Goal: Find specific page/section: Find specific page/section

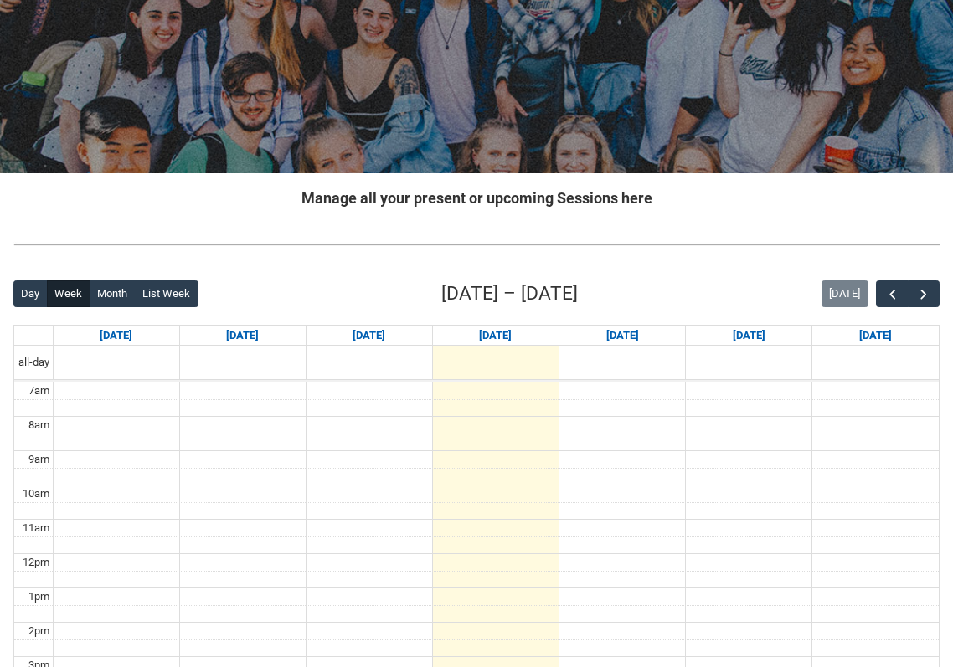
scroll to position [163, 0]
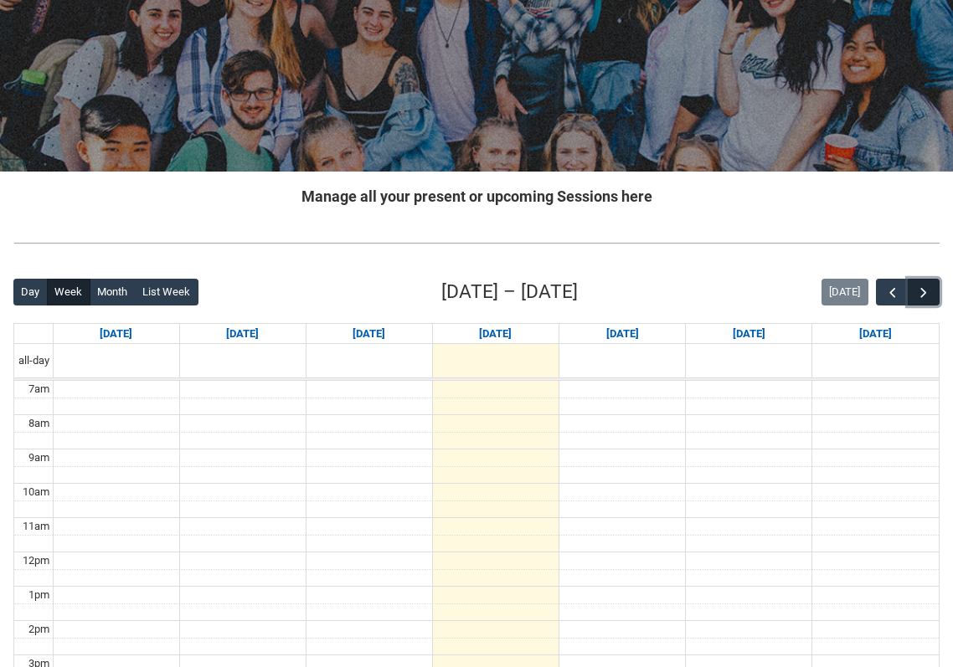
click at [927, 290] on span "button" at bounding box center [923, 293] width 17 height 17
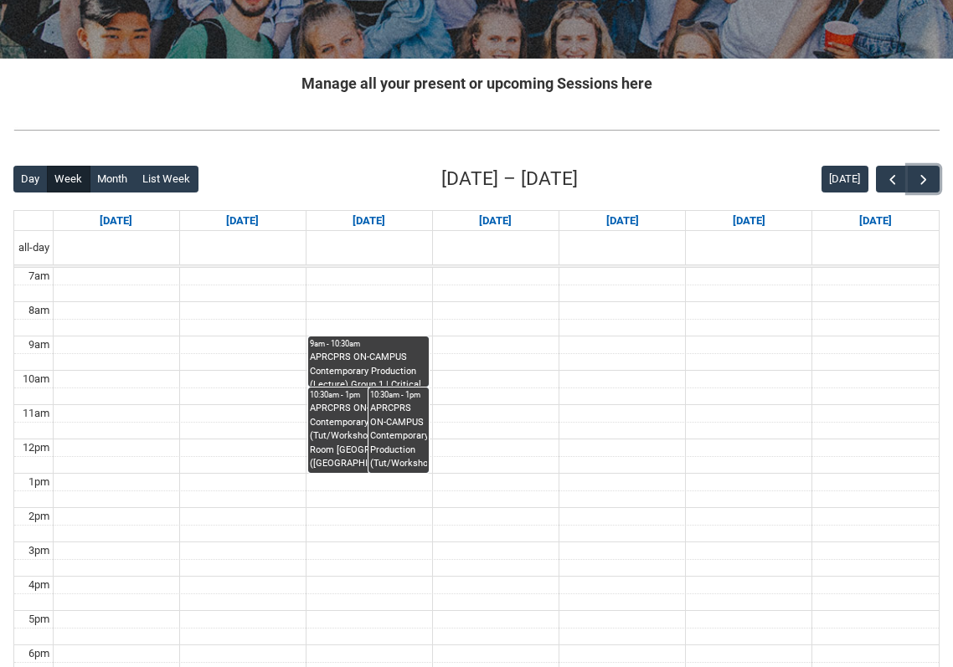
scroll to position [280, 0]
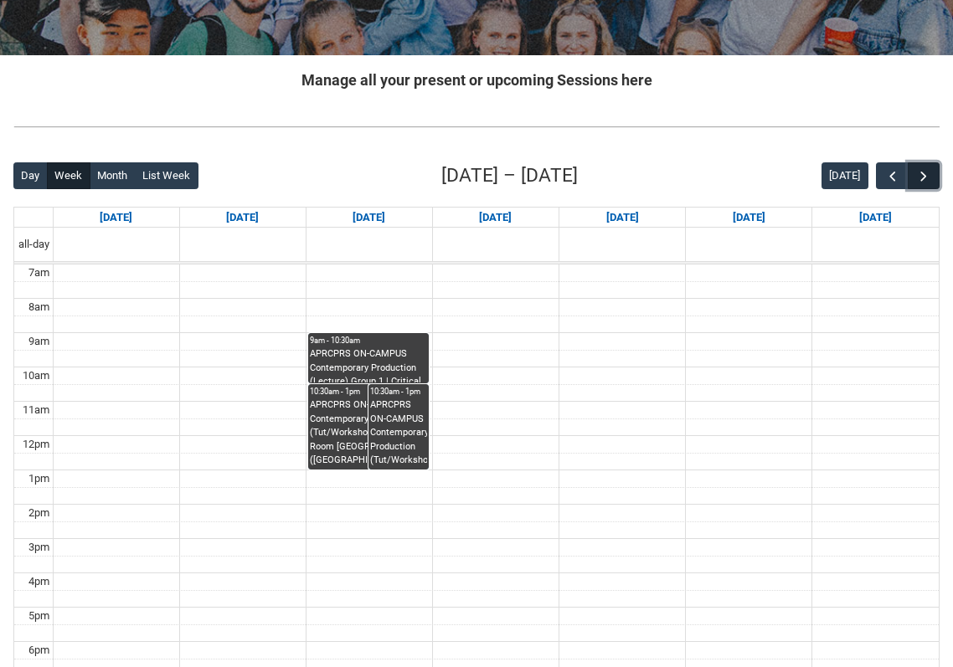
click at [924, 179] on span "button" at bounding box center [923, 176] width 17 height 17
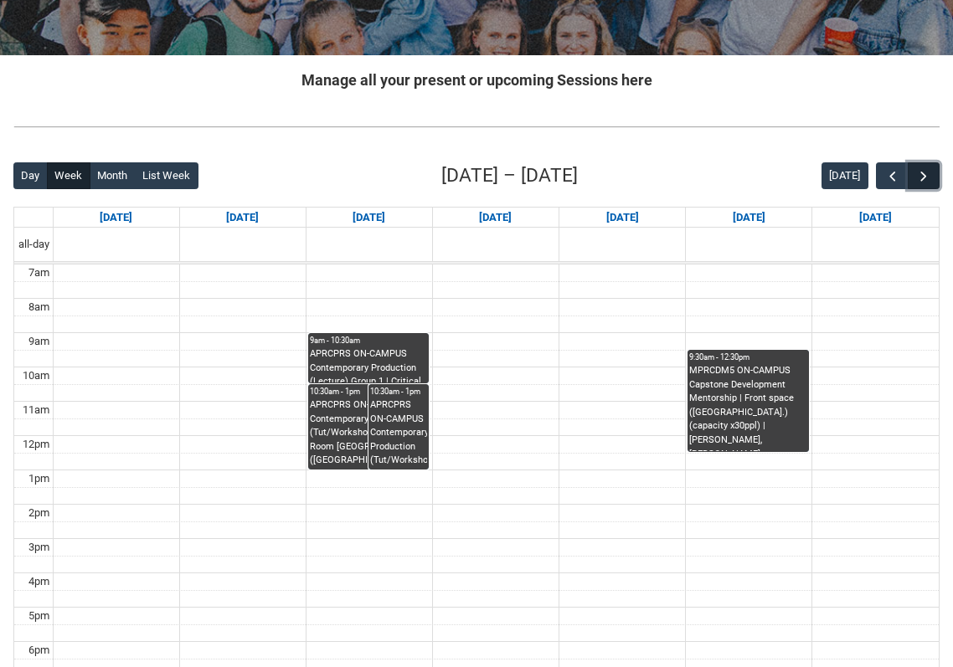
click at [924, 179] on span "button" at bounding box center [923, 176] width 17 height 17
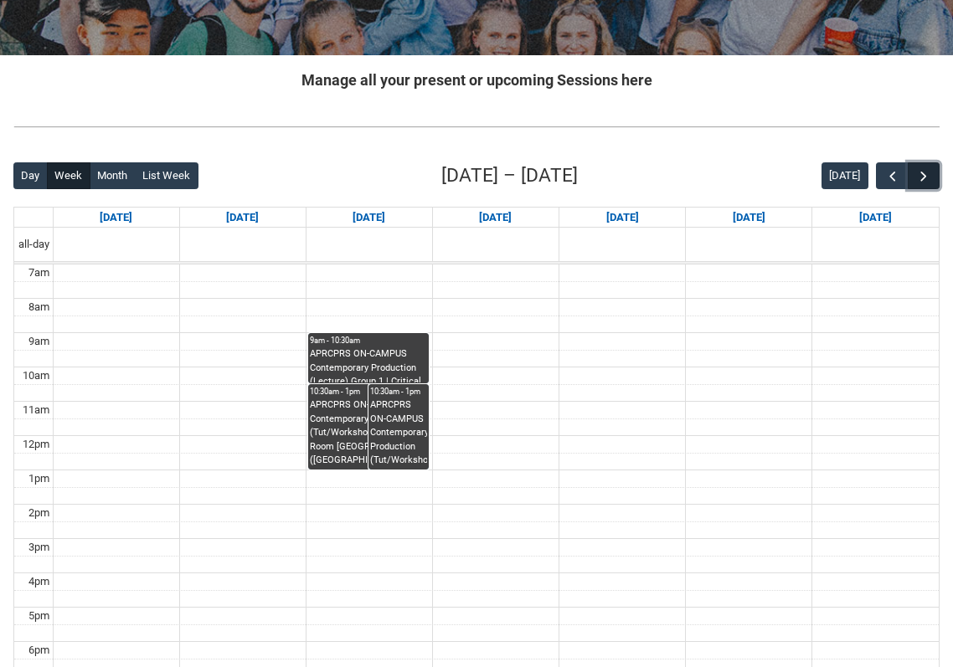
click at [924, 179] on span "button" at bounding box center [923, 176] width 17 height 17
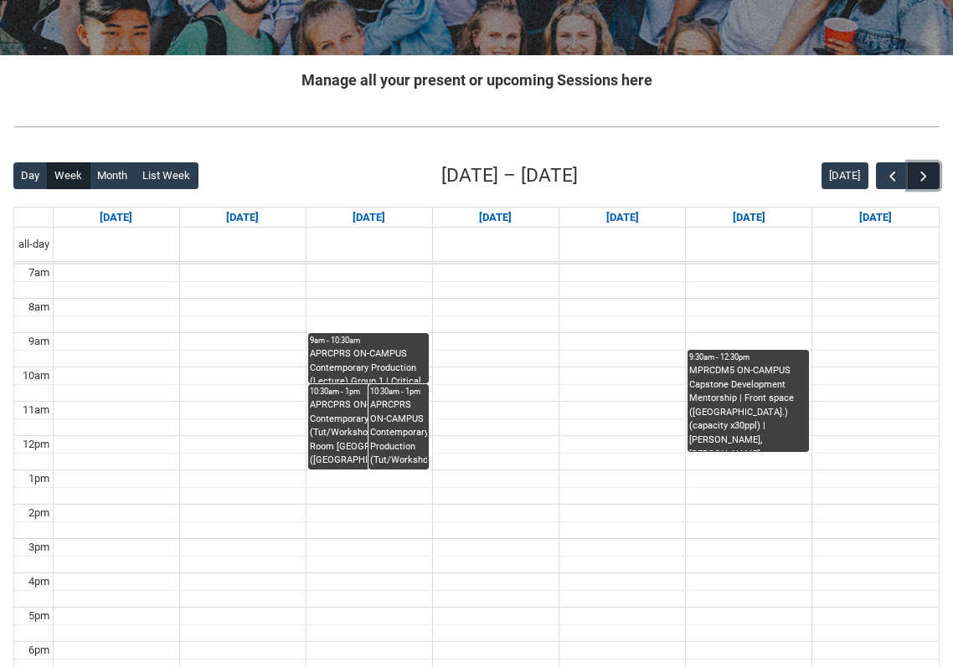
click at [924, 179] on span "button" at bounding box center [923, 176] width 17 height 17
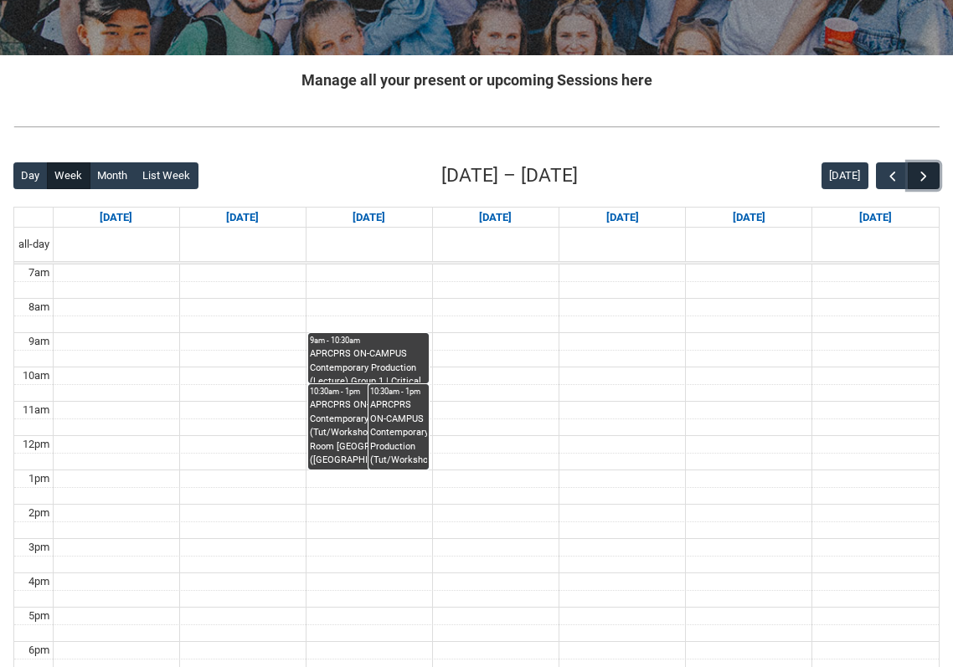
click at [924, 179] on span "button" at bounding box center [923, 176] width 17 height 17
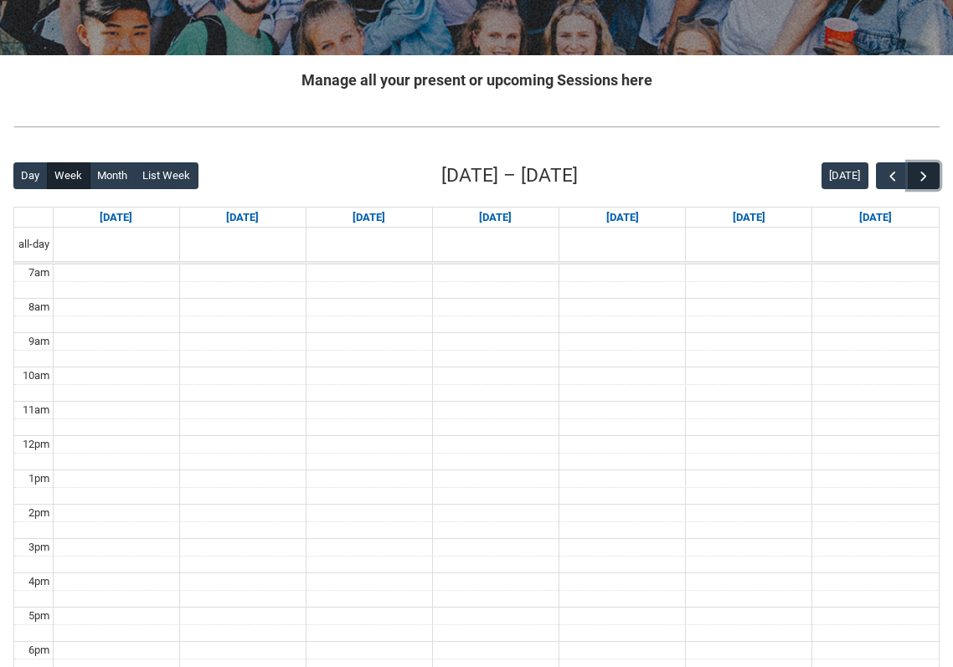
click at [924, 179] on span "button" at bounding box center [923, 176] width 17 height 17
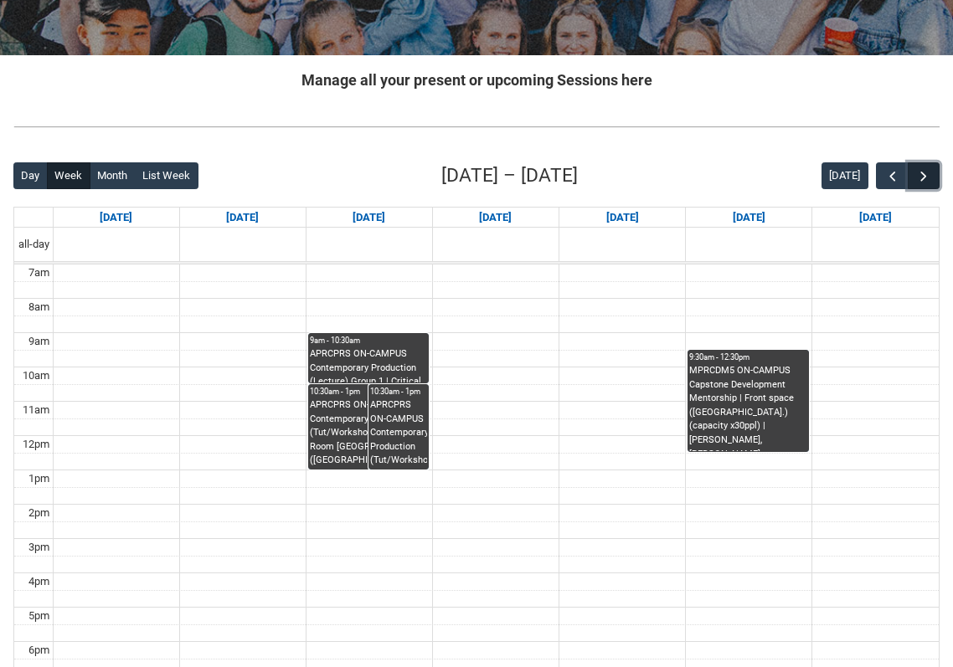
click at [924, 179] on span "button" at bounding box center [923, 176] width 17 height 17
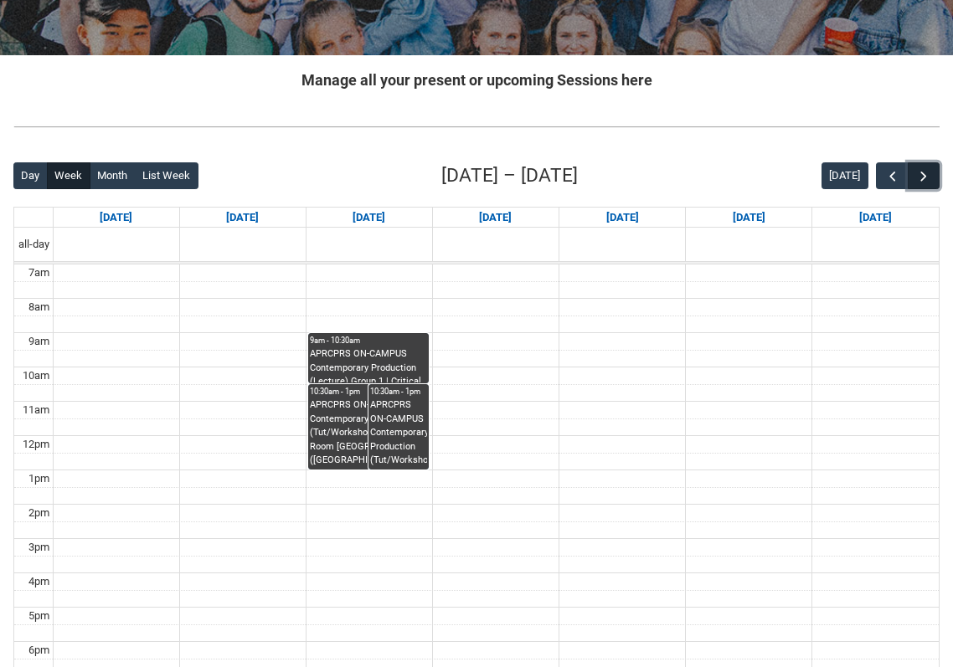
click at [924, 179] on span "button" at bounding box center [923, 176] width 17 height 17
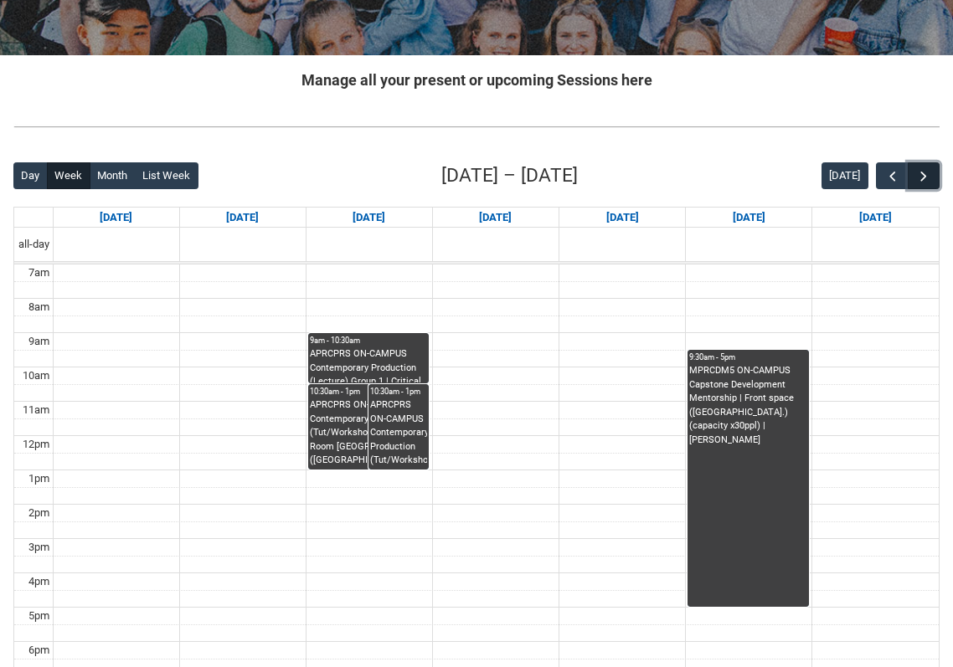
click at [924, 179] on span "button" at bounding box center [923, 176] width 17 height 17
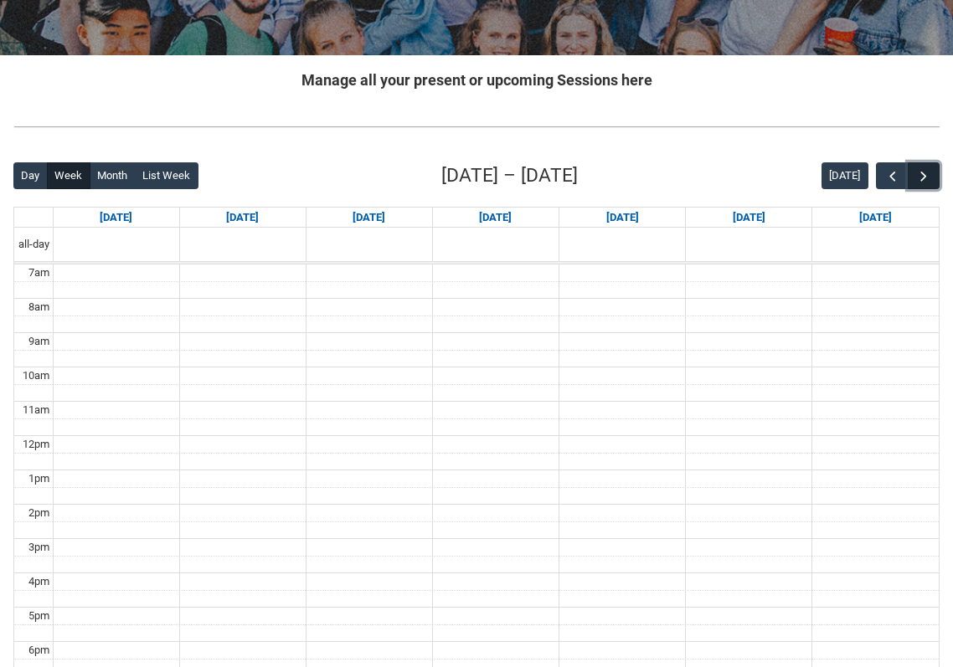
click at [924, 179] on span "button" at bounding box center [923, 176] width 17 height 17
click at [885, 171] on span "button" at bounding box center [892, 176] width 17 height 17
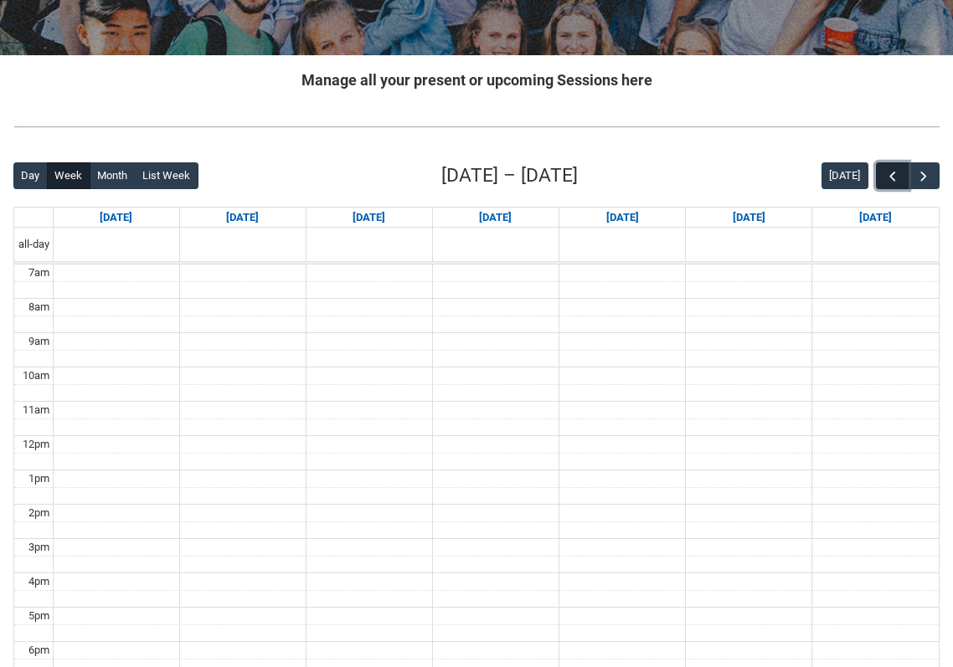
click at [885, 171] on span "button" at bounding box center [892, 176] width 17 height 17
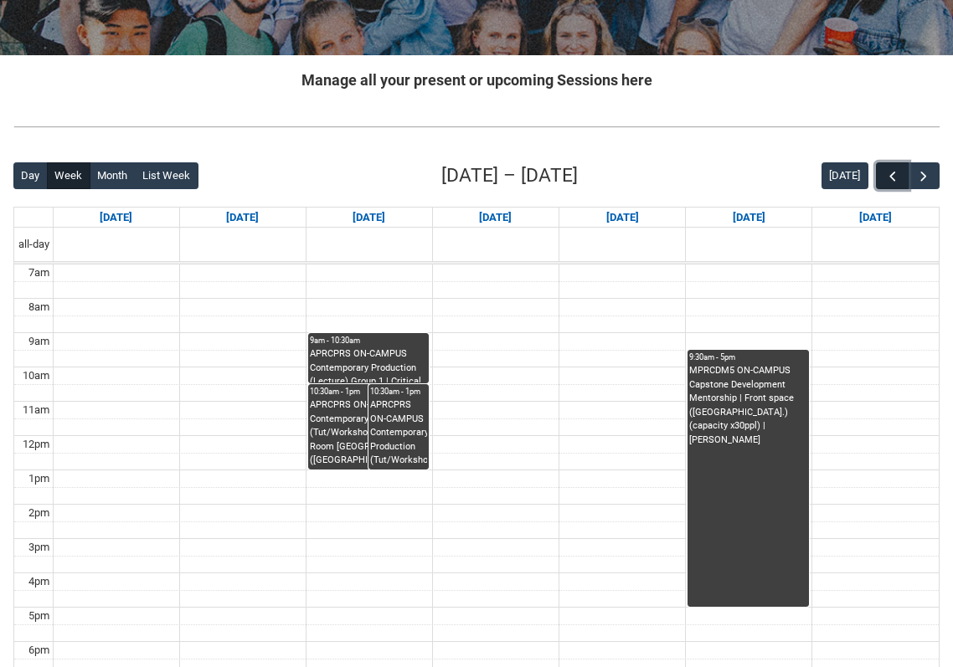
click at [885, 171] on span "button" at bounding box center [892, 176] width 17 height 17
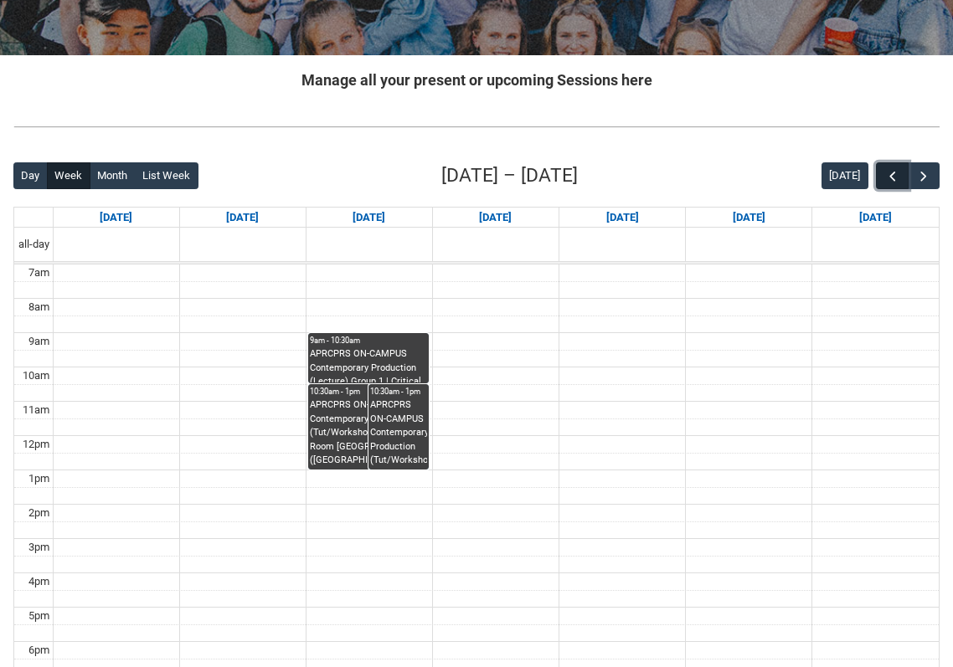
click at [885, 171] on span "button" at bounding box center [892, 176] width 17 height 17
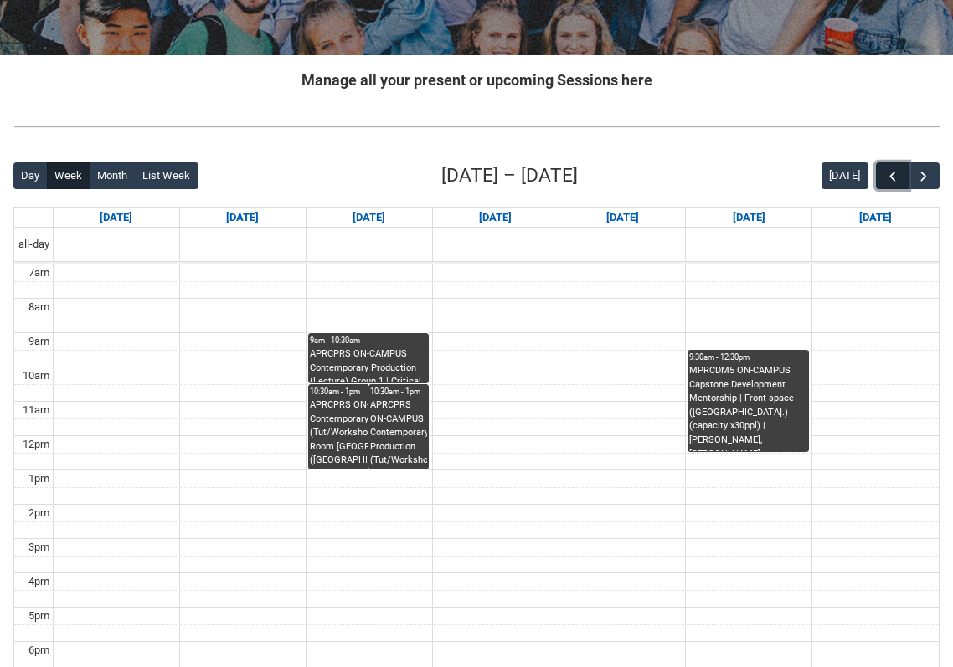
click at [885, 171] on span "button" at bounding box center [892, 176] width 17 height 17
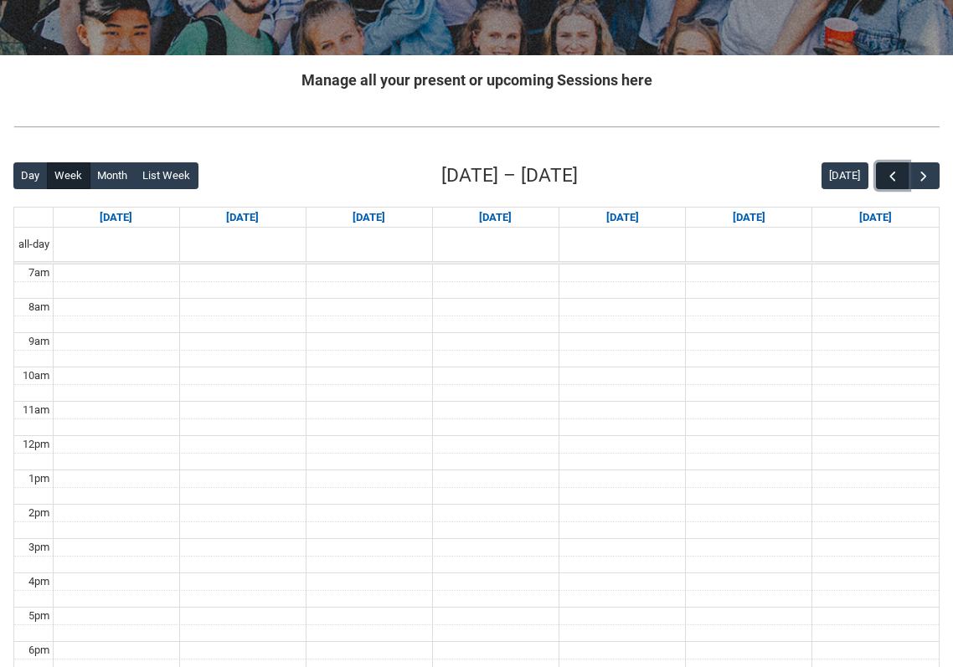
click at [885, 171] on span "button" at bounding box center [892, 176] width 17 height 17
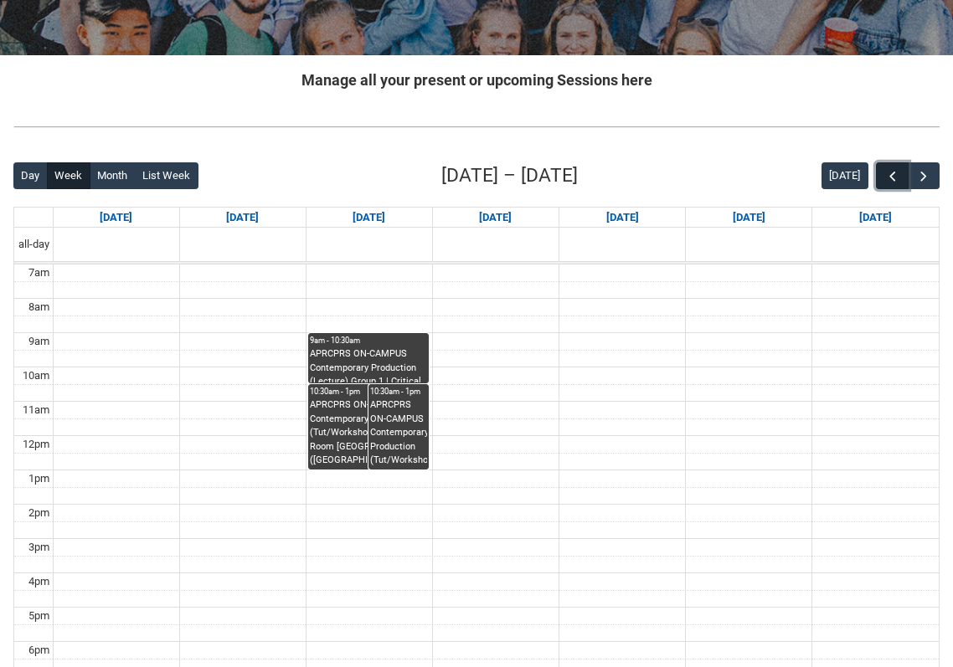
click at [885, 171] on span "button" at bounding box center [892, 176] width 17 height 17
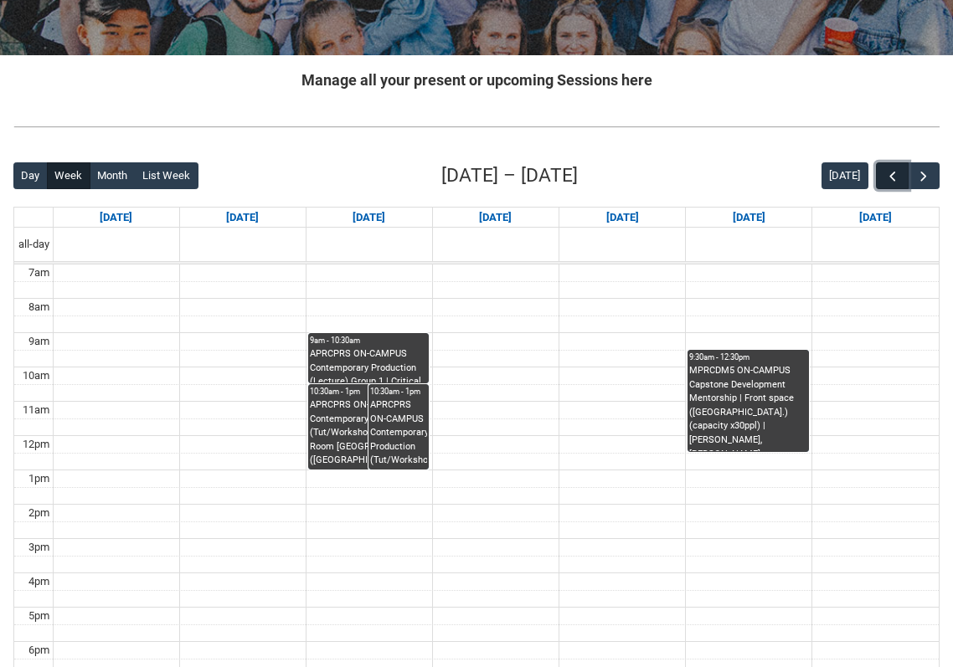
click at [885, 171] on span "button" at bounding box center [892, 176] width 17 height 17
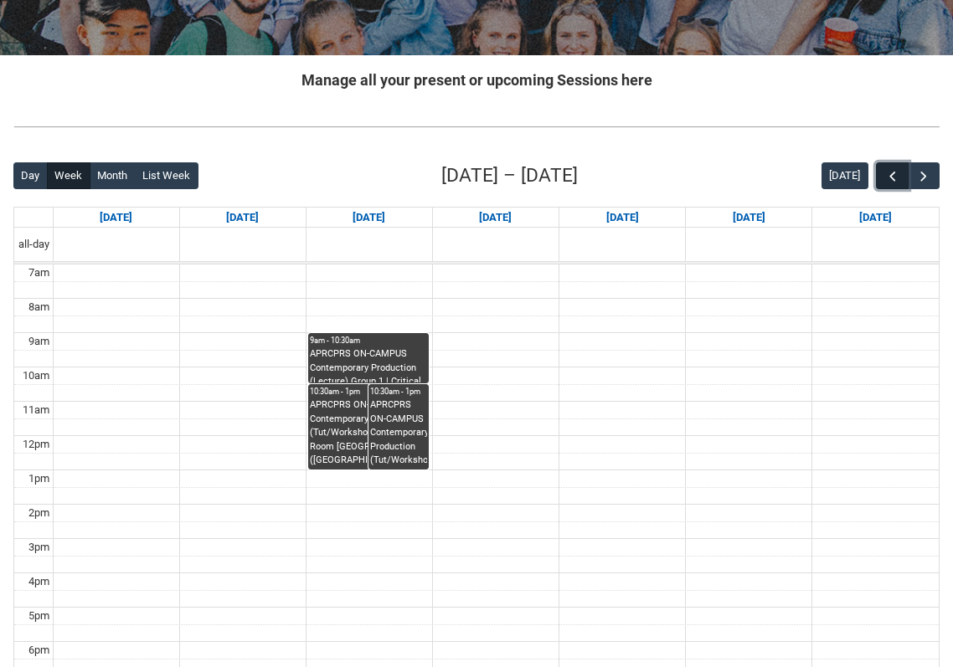
click at [884, 171] on span "button" at bounding box center [892, 176] width 17 height 17
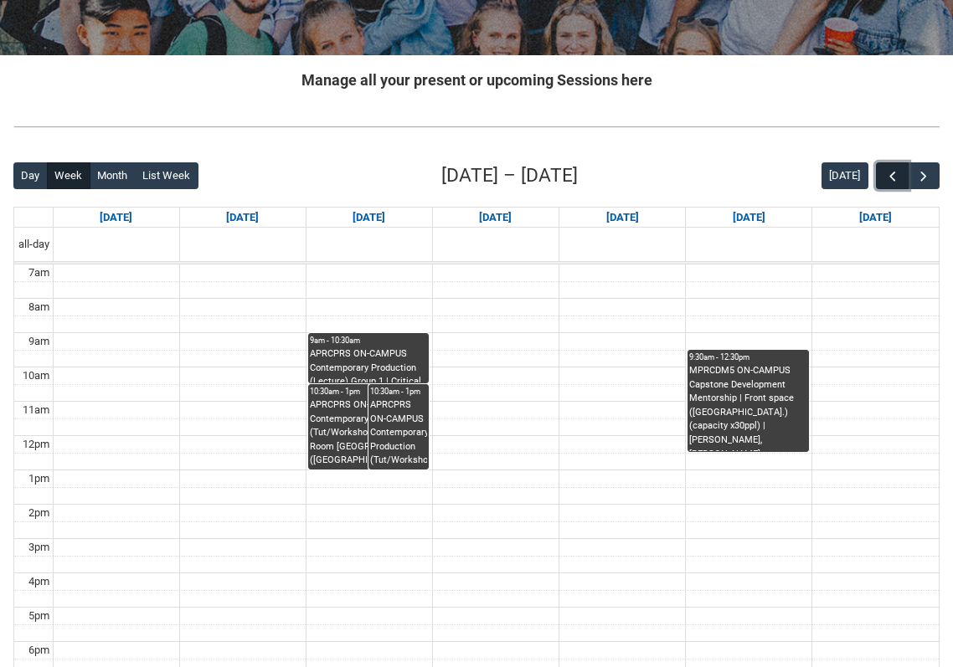
click at [884, 171] on span "button" at bounding box center [892, 176] width 17 height 17
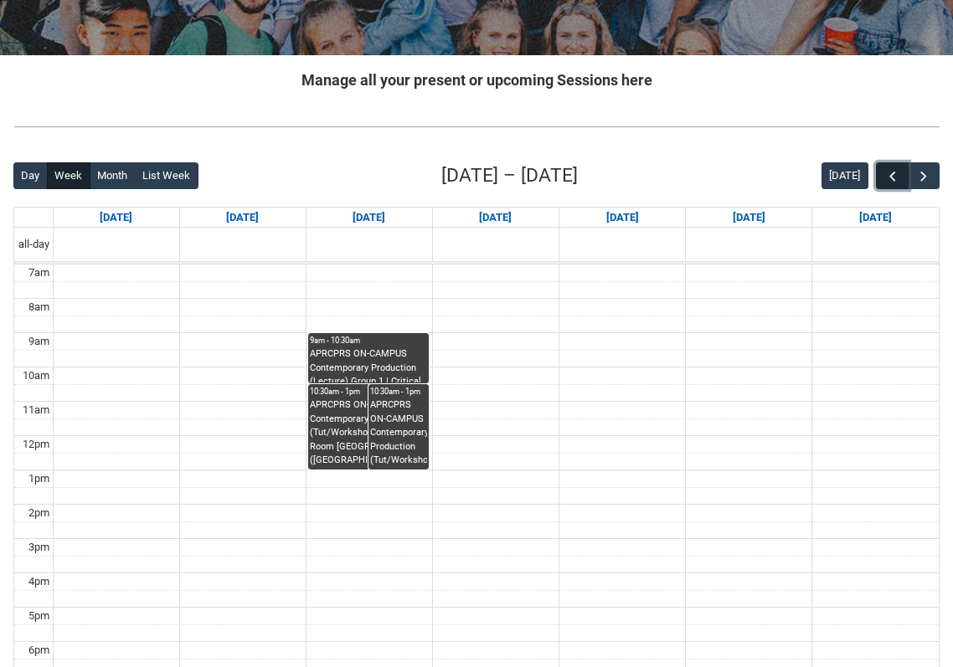
click at [884, 170] on span "button" at bounding box center [892, 176] width 17 height 17
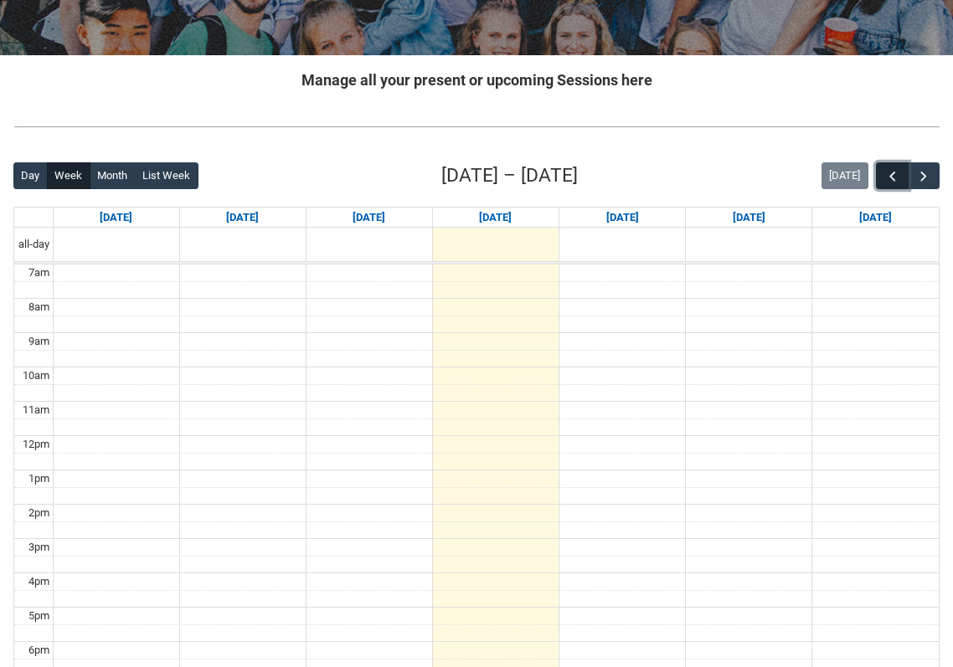
click at [884, 170] on span "button" at bounding box center [892, 176] width 17 height 17
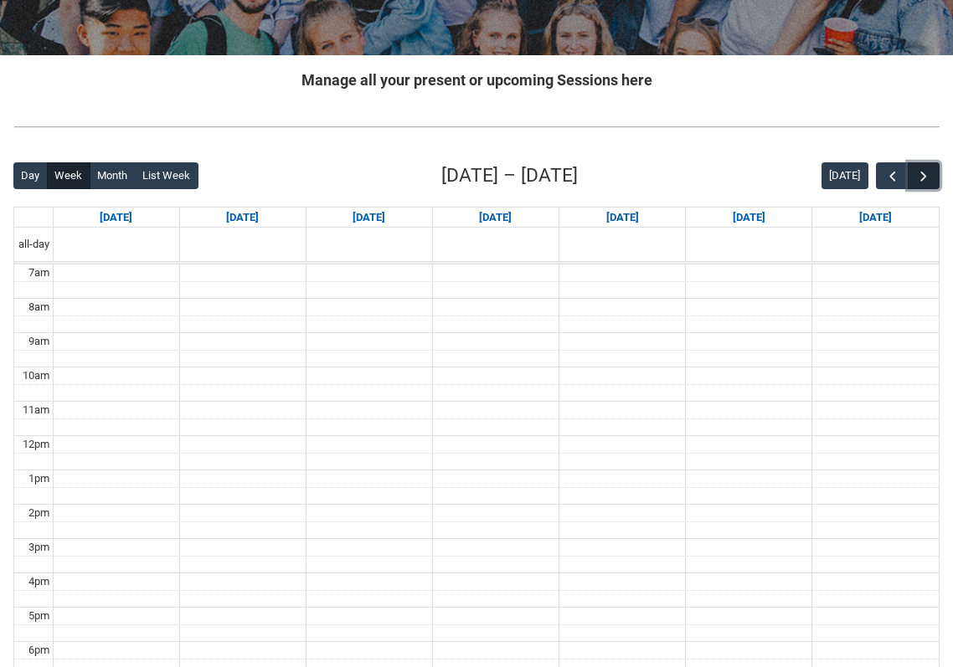
click at [921, 179] on span "button" at bounding box center [923, 176] width 17 height 17
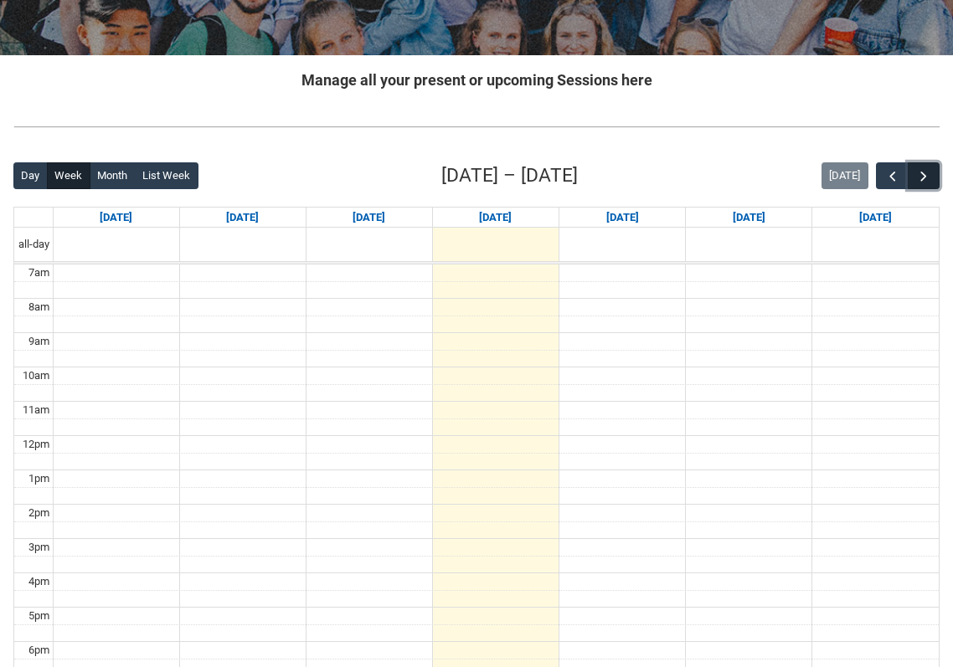
click at [919, 179] on span "button" at bounding box center [923, 176] width 17 height 17
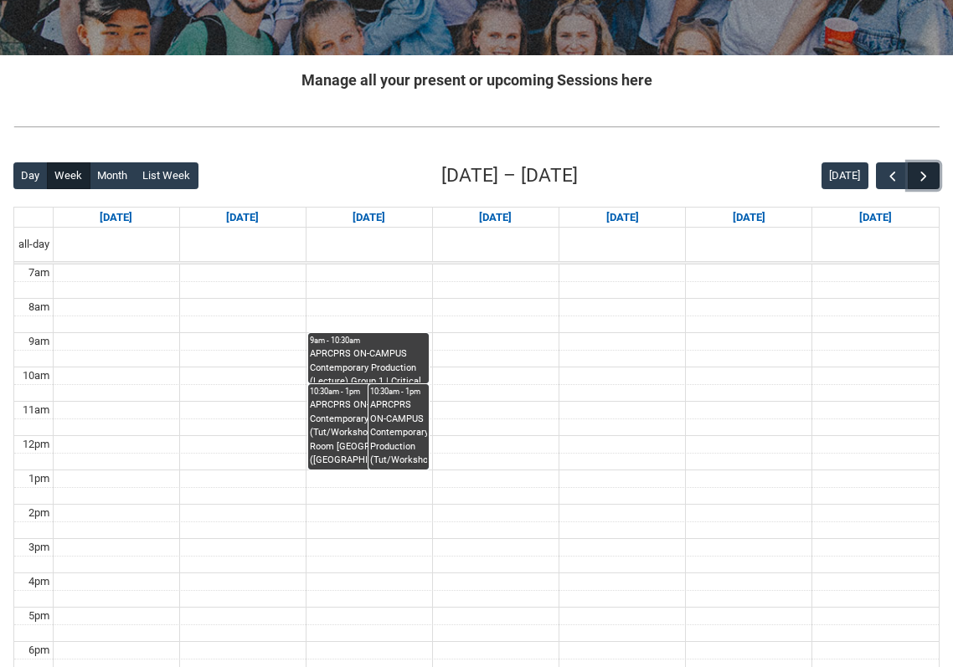
click at [918, 184] on button "button" at bounding box center [923, 176] width 32 height 28
click at [919, 183] on span "button" at bounding box center [923, 176] width 17 height 17
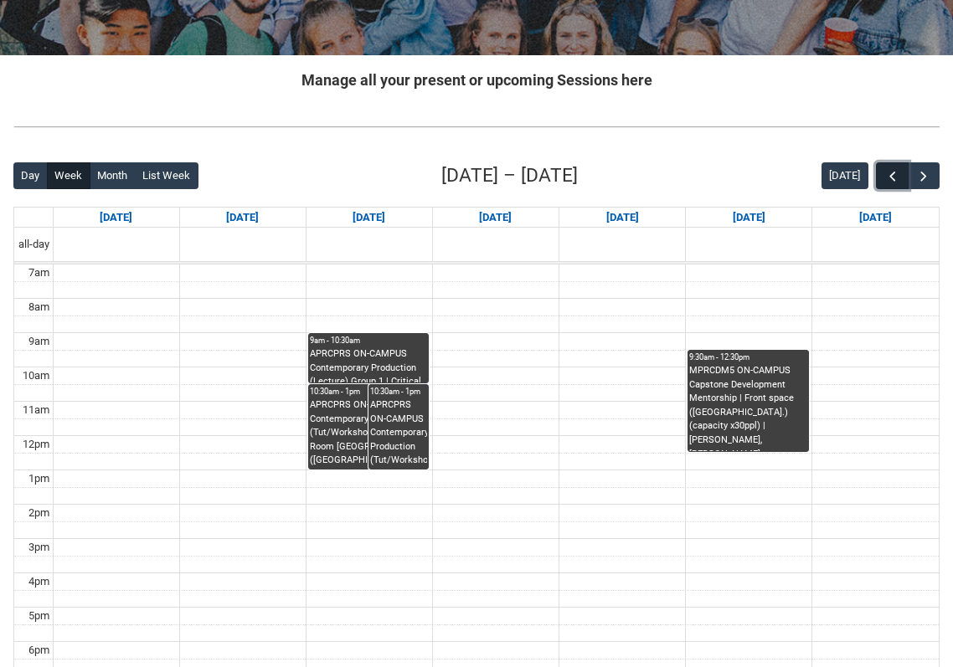
click at [889, 175] on span "button" at bounding box center [892, 176] width 17 height 17
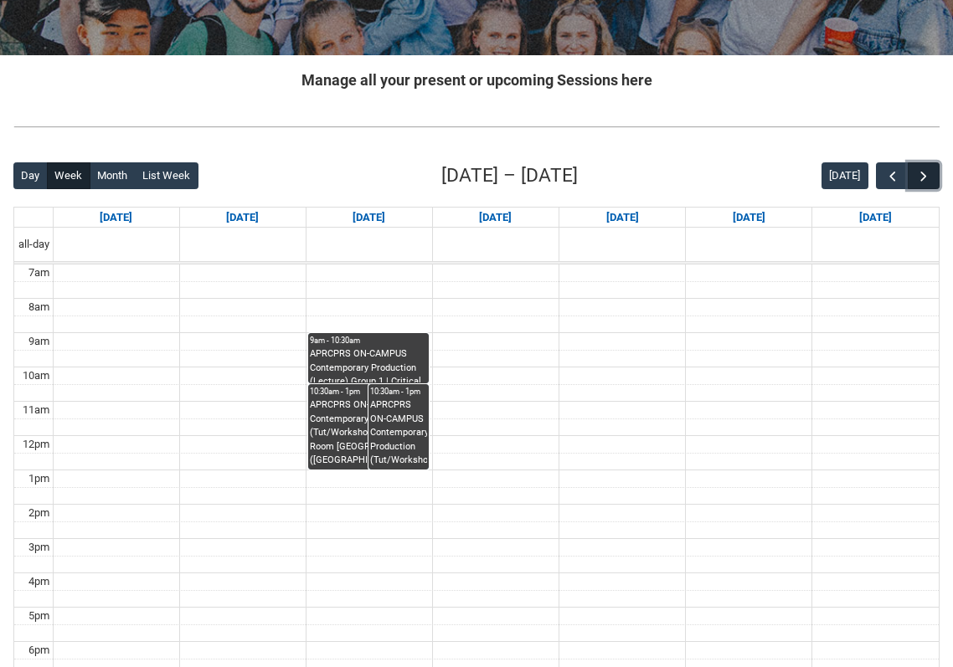
click at [917, 183] on span "button" at bounding box center [923, 176] width 17 height 17
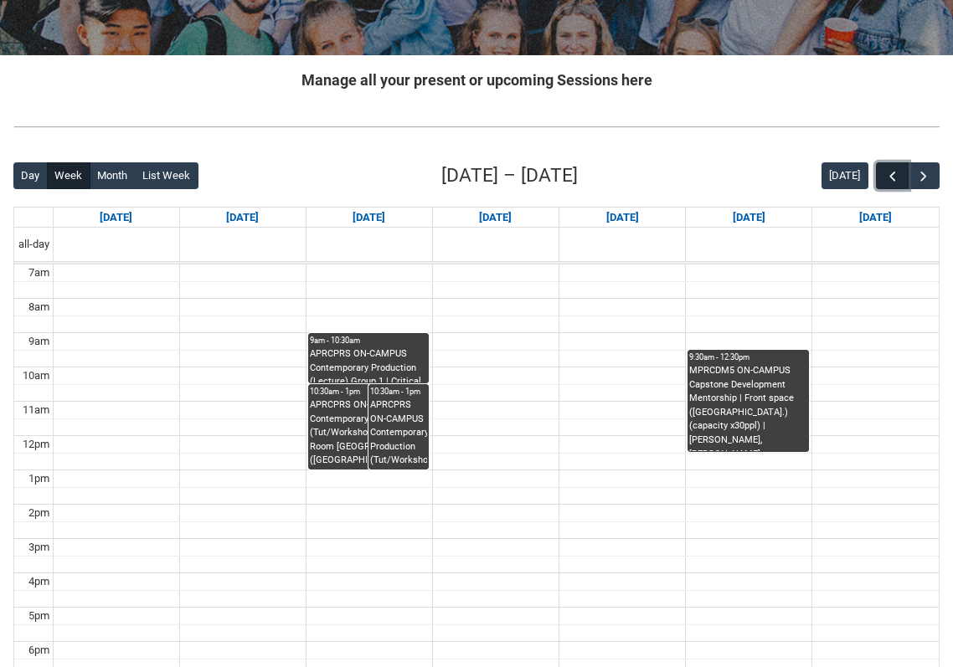
click at [896, 180] on span "button" at bounding box center [892, 176] width 17 height 17
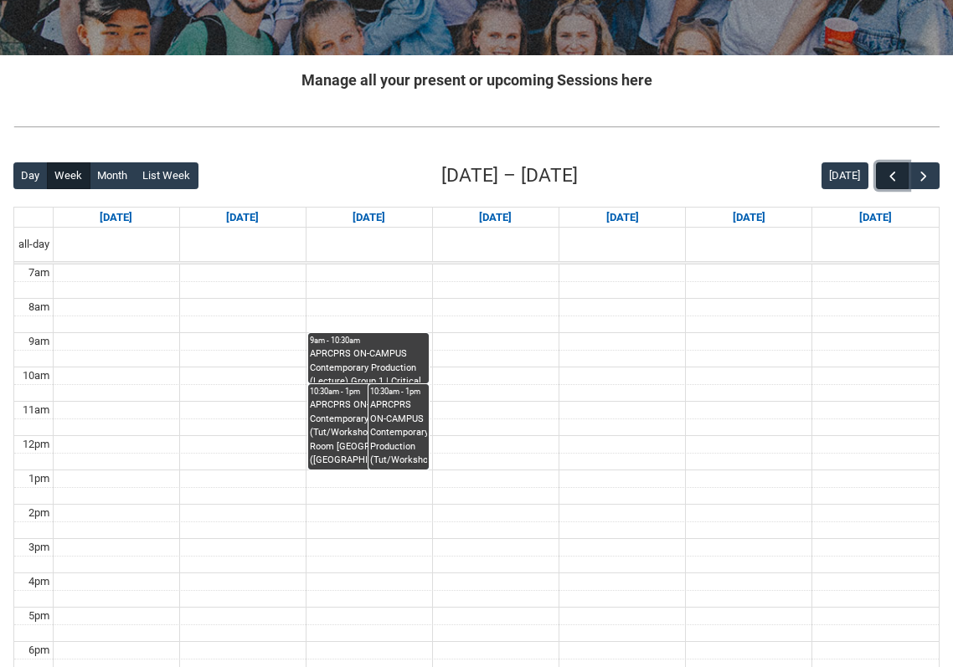
click at [896, 180] on span "button" at bounding box center [892, 176] width 17 height 17
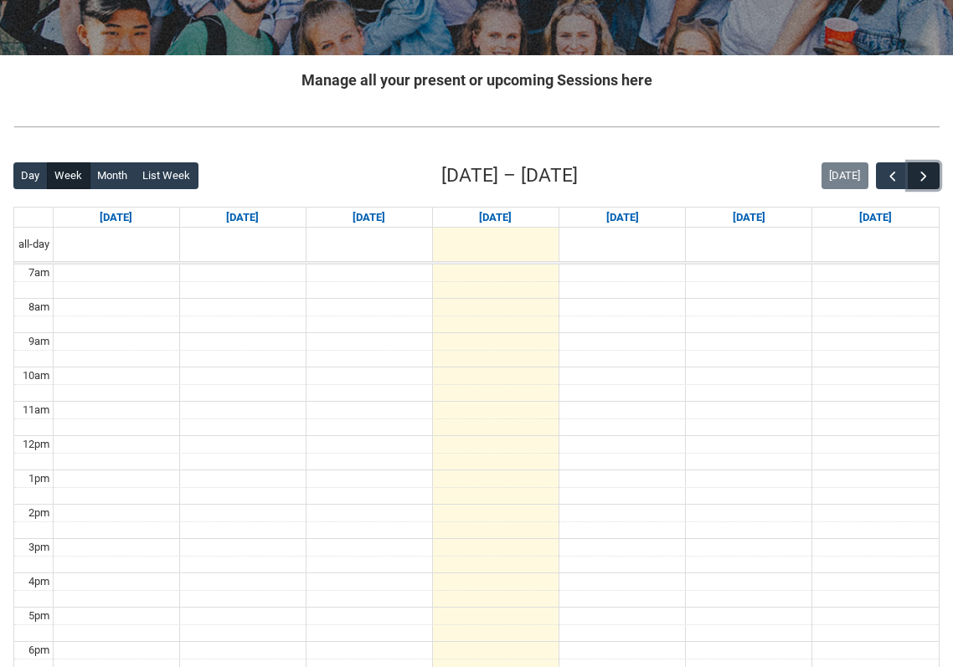
click at [927, 180] on span "button" at bounding box center [923, 176] width 17 height 17
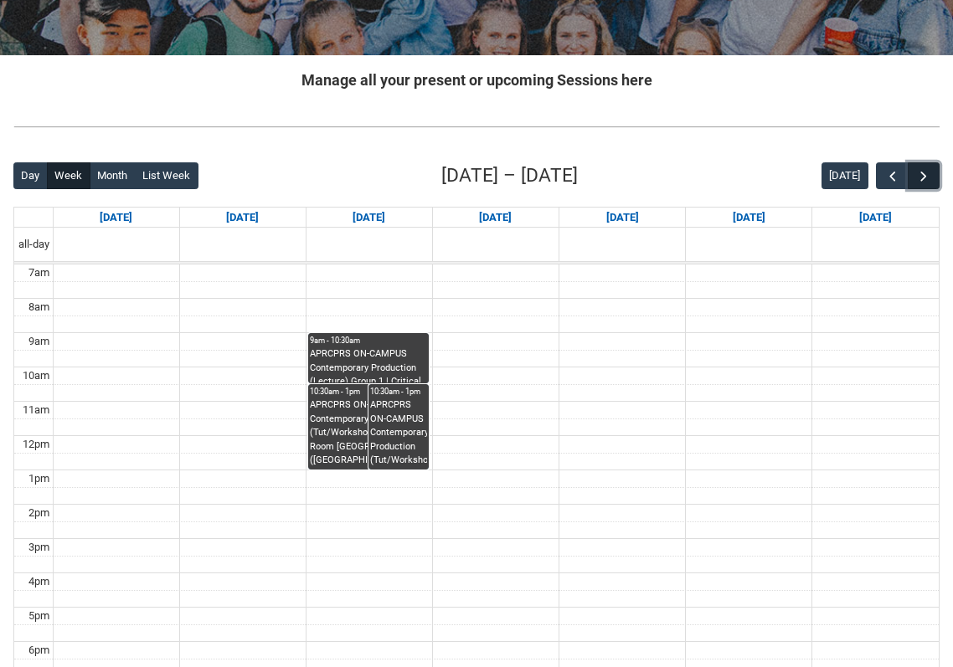
click at [927, 180] on span "button" at bounding box center [923, 176] width 17 height 17
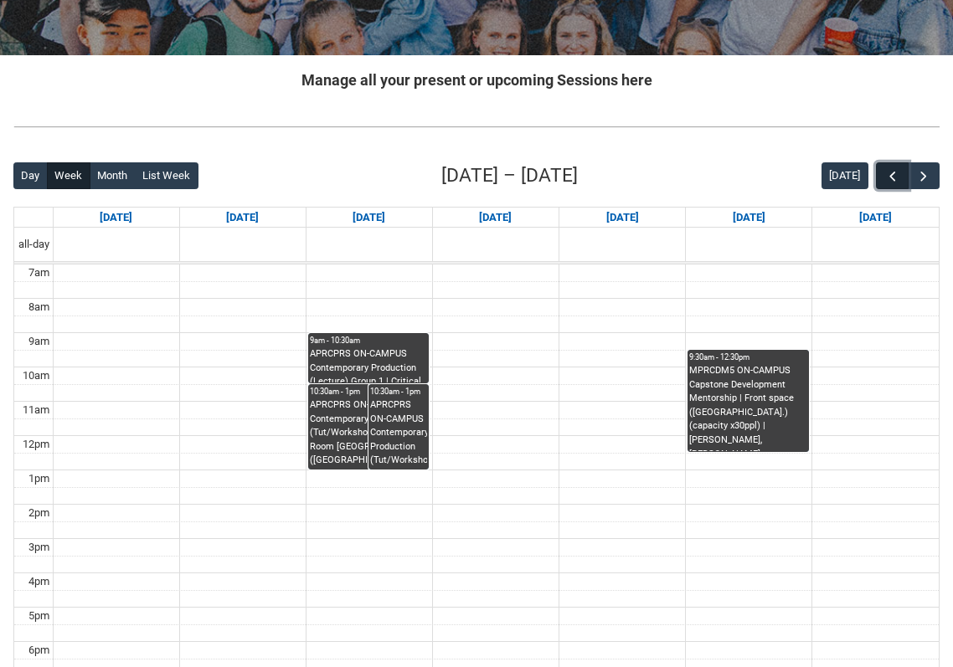
click at [898, 180] on span "button" at bounding box center [892, 176] width 17 height 17
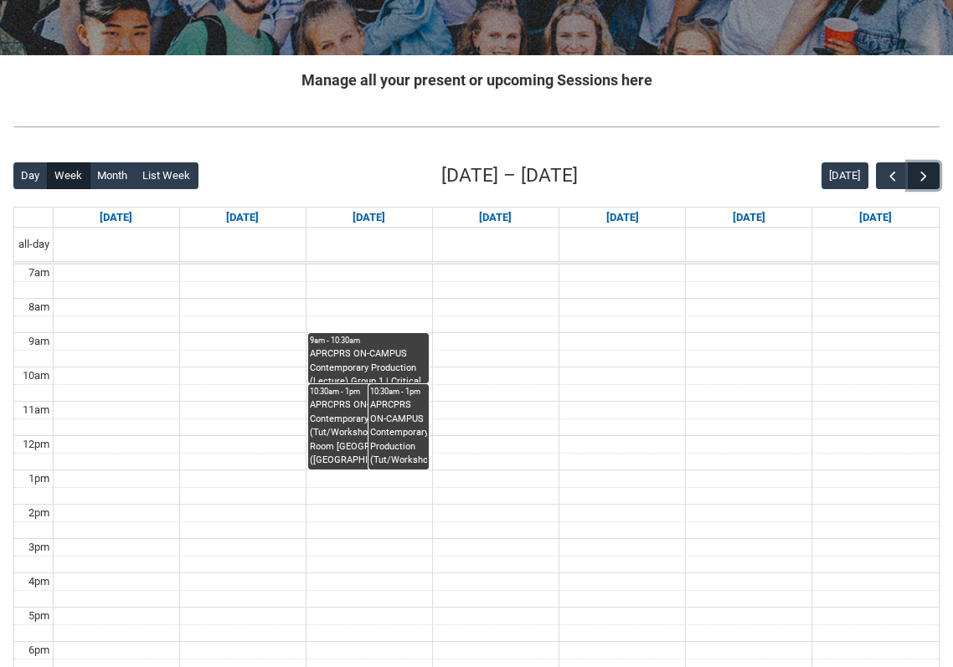
click at [924, 177] on span "button" at bounding box center [923, 176] width 17 height 17
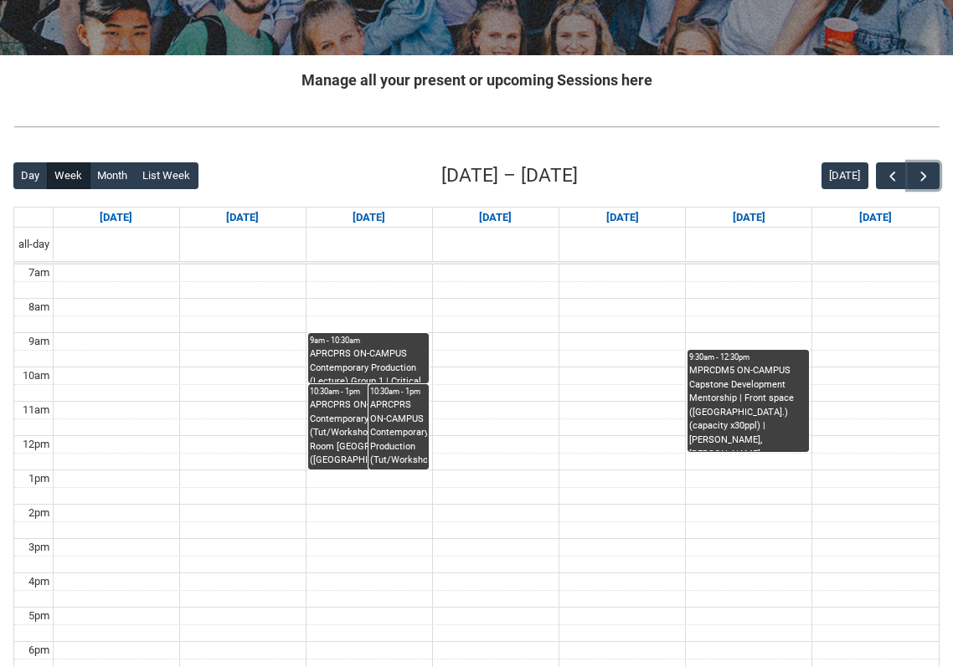
click at [749, 406] on div "MPRCDM5 ON-CAMPUS Capstone Development Mentorship | Front space (Brunswick St.)…" at bounding box center [747, 407] width 117 height 87
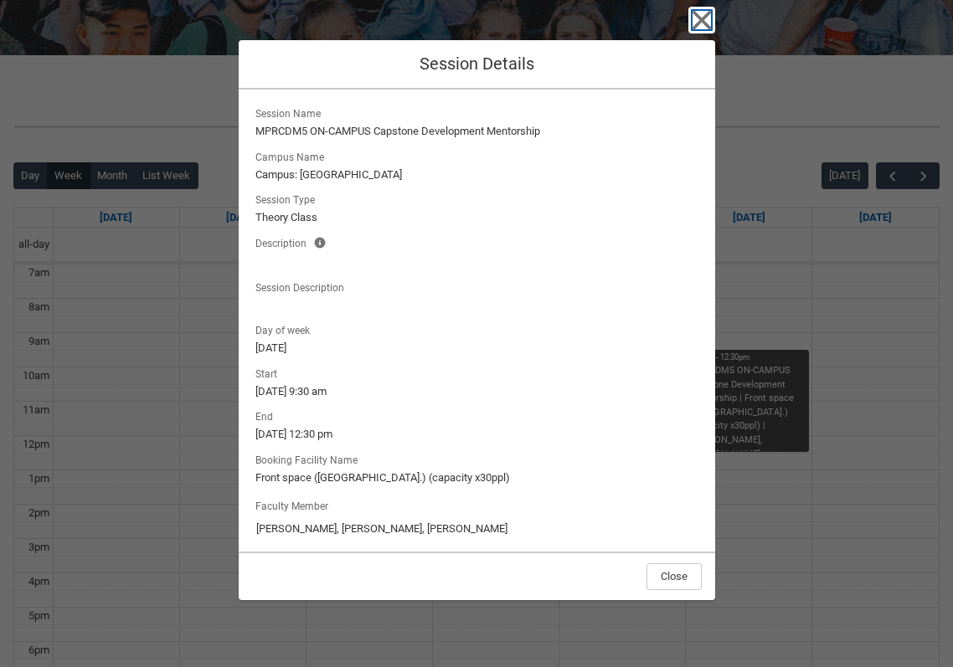
click at [701, 21] on icon "button" at bounding box center [700, 20] width 19 height 19
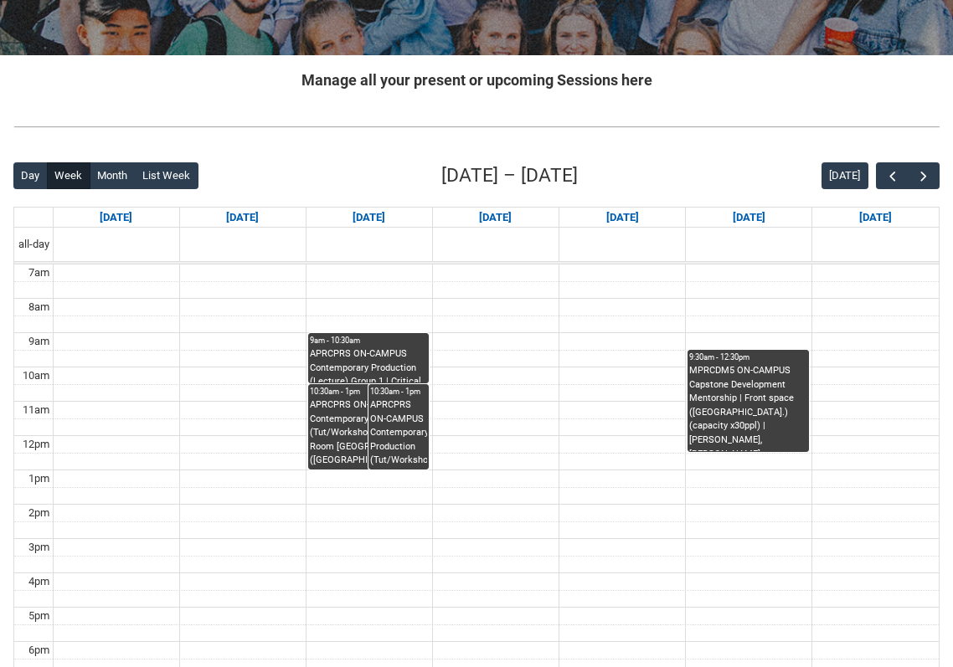
click at [797, 390] on div "MPRCDM5 ON-CAMPUS Capstone Development Mentorship | Front space (Brunswick St.)…" at bounding box center [747, 407] width 117 height 87
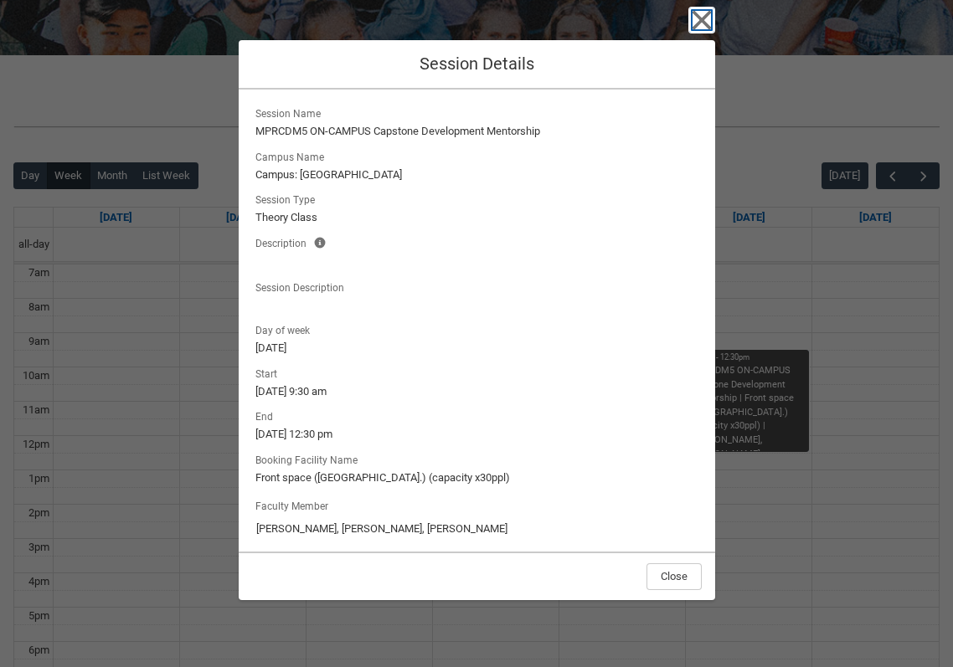
click at [705, 19] on icon "button" at bounding box center [701, 20] width 27 height 27
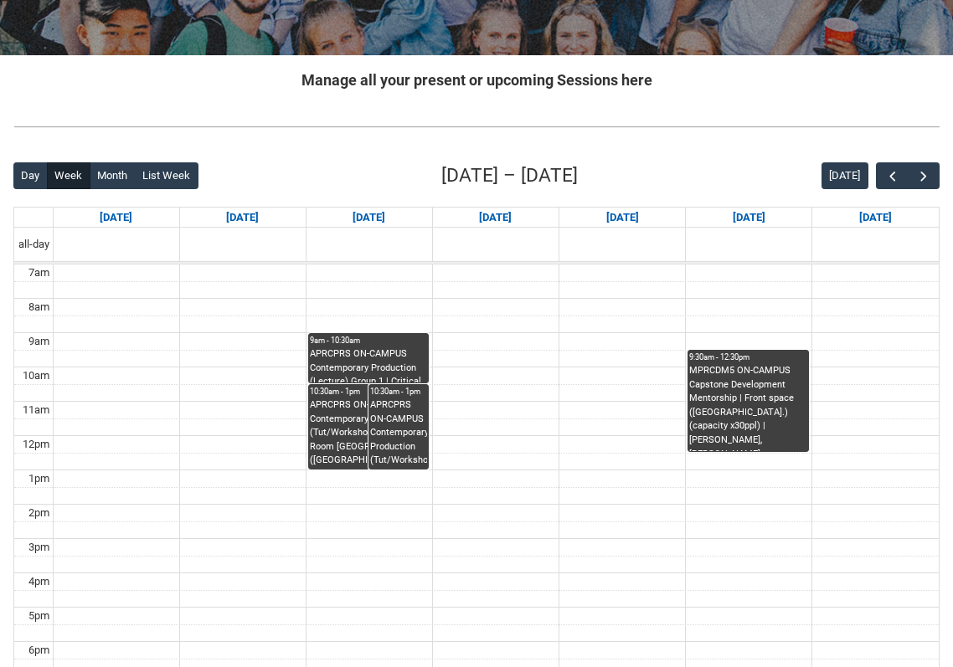
click at [356, 361] on div "APRCPRS ON-CAMPUS Contemporary Production (Lecture) Group 1 | Critical Listenin…" at bounding box center [368, 364] width 117 height 35
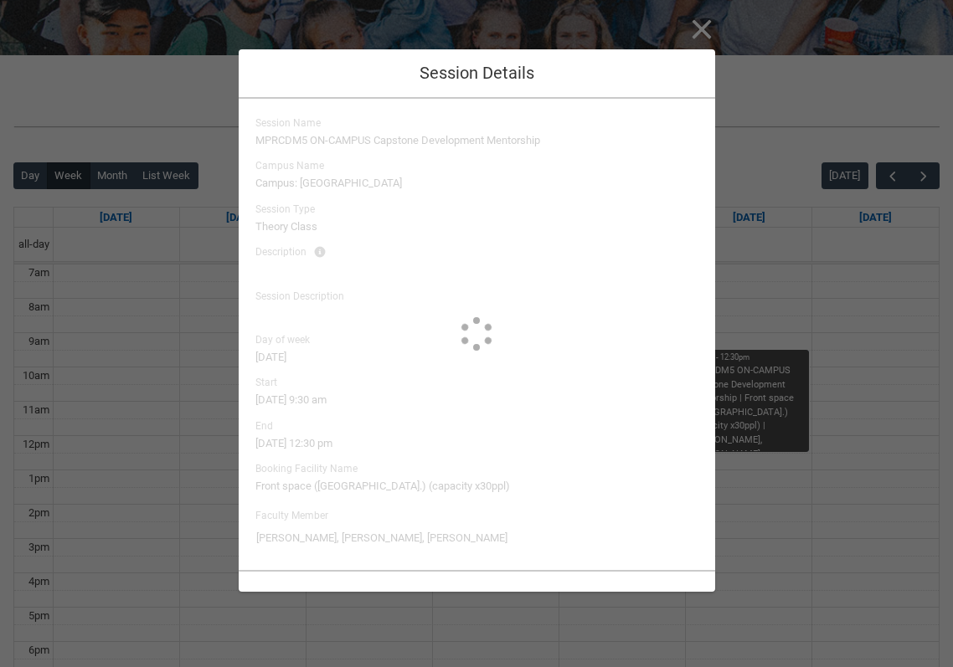
type input "Luke Cincotta"
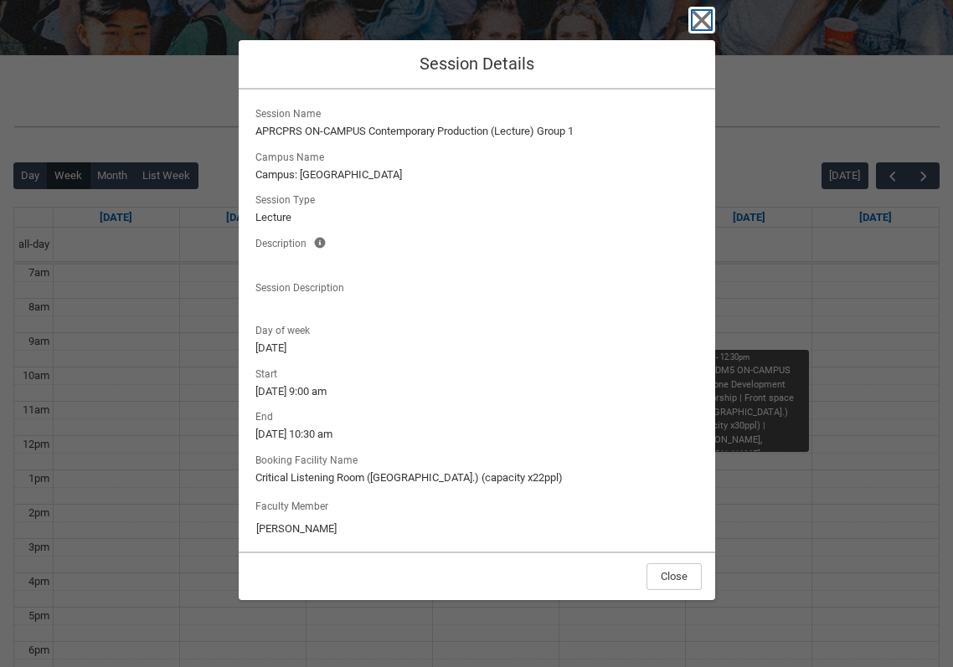
click at [702, 18] on icon "button" at bounding box center [700, 20] width 19 height 19
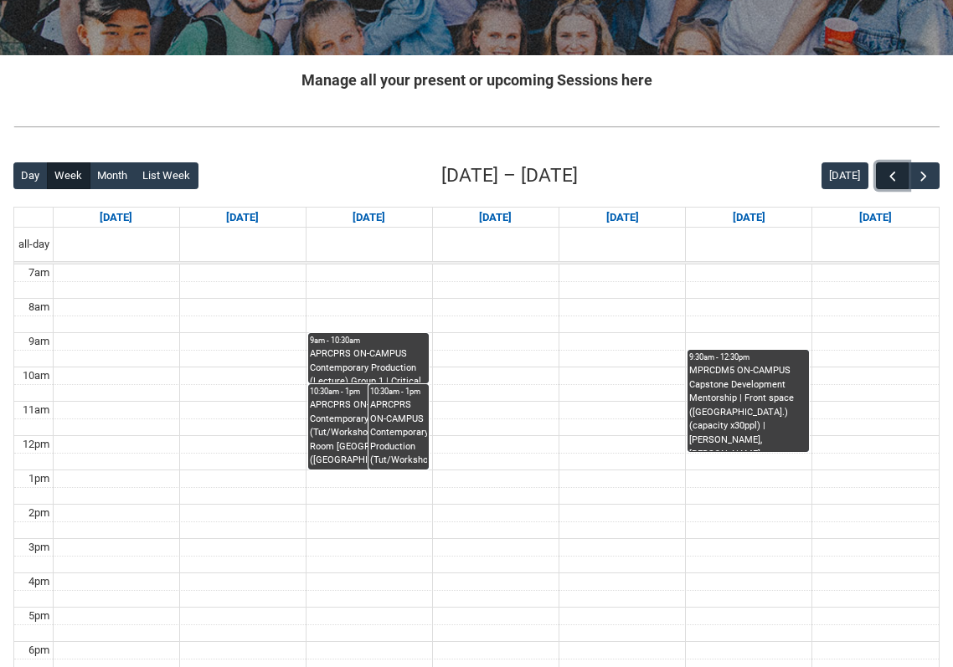
click at [881, 178] on button "button" at bounding box center [892, 176] width 32 height 28
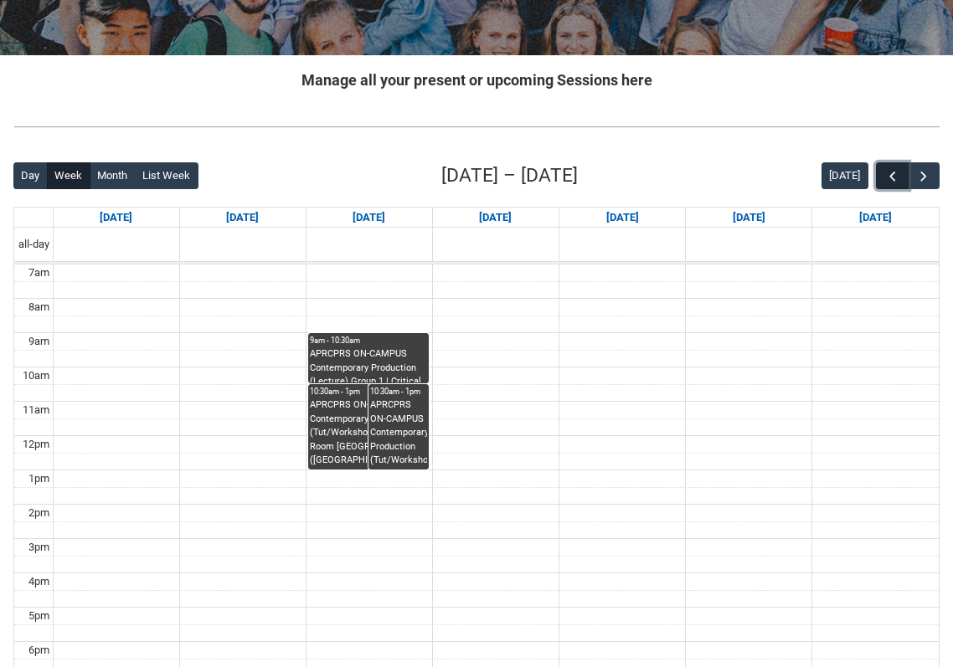
click at [884, 178] on span "button" at bounding box center [892, 176] width 17 height 17
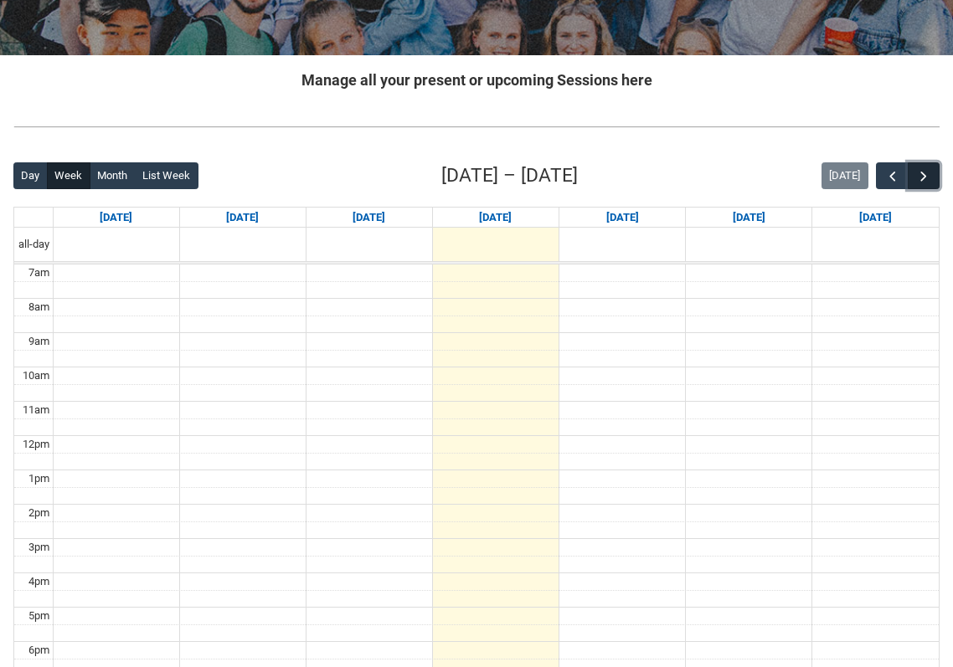
click at [917, 177] on span "button" at bounding box center [923, 176] width 17 height 17
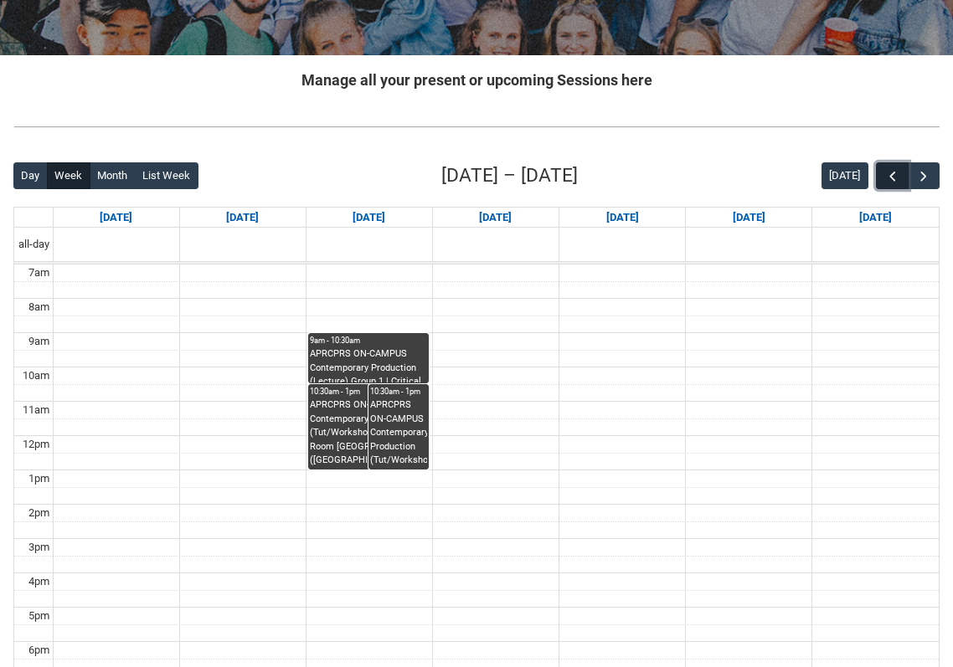
click at [889, 177] on span "button" at bounding box center [892, 176] width 17 height 17
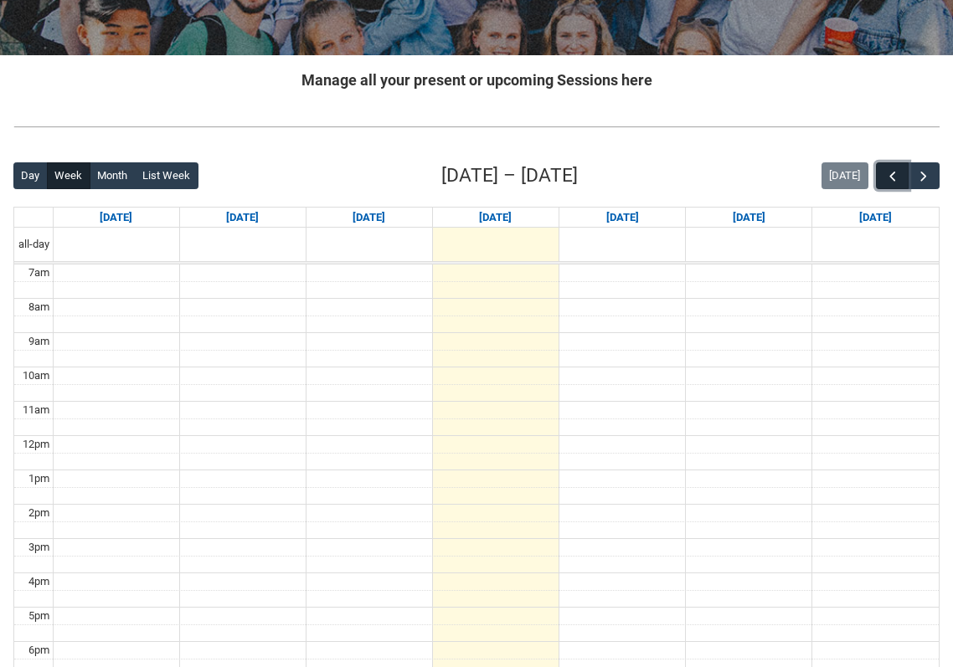
click at [889, 172] on span "button" at bounding box center [892, 176] width 17 height 17
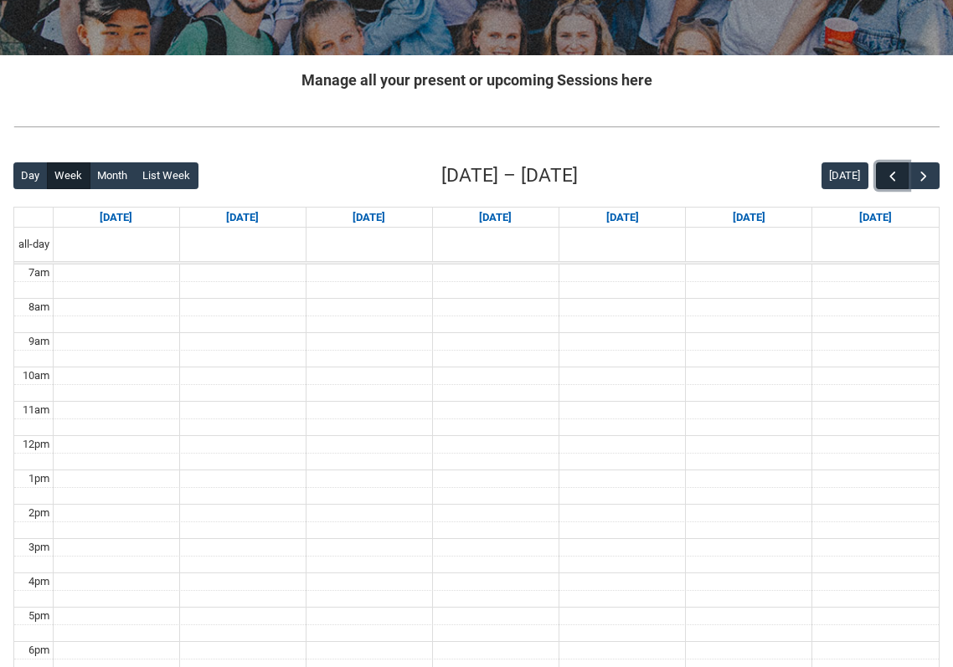
click at [889, 172] on span "button" at bounding box center [892, 176] width 17 height 17
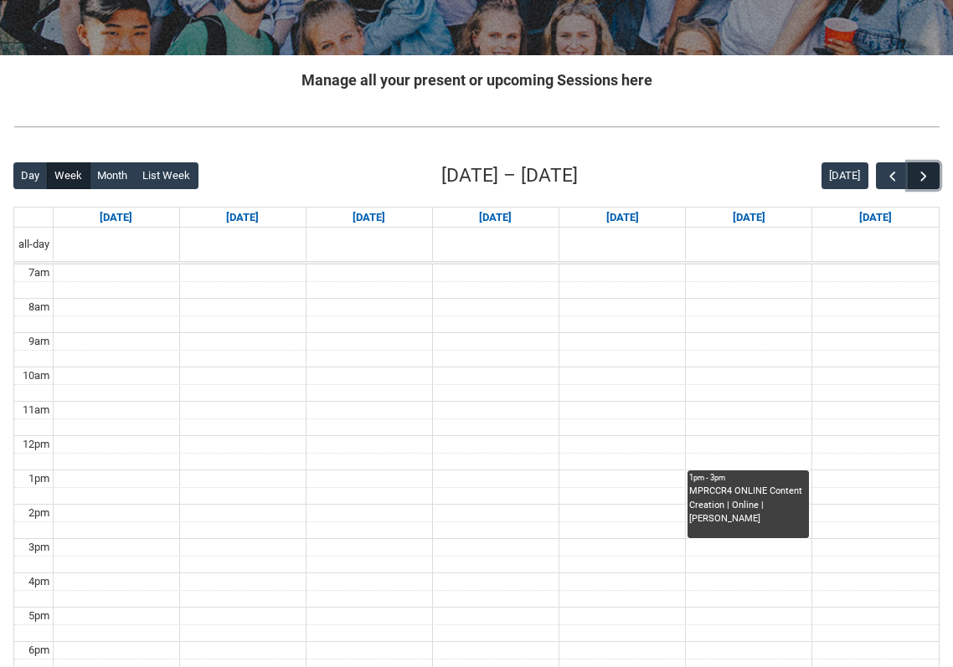
click at [922, 174] on span "button" at bounding box center [923, 176] width 17 height 17
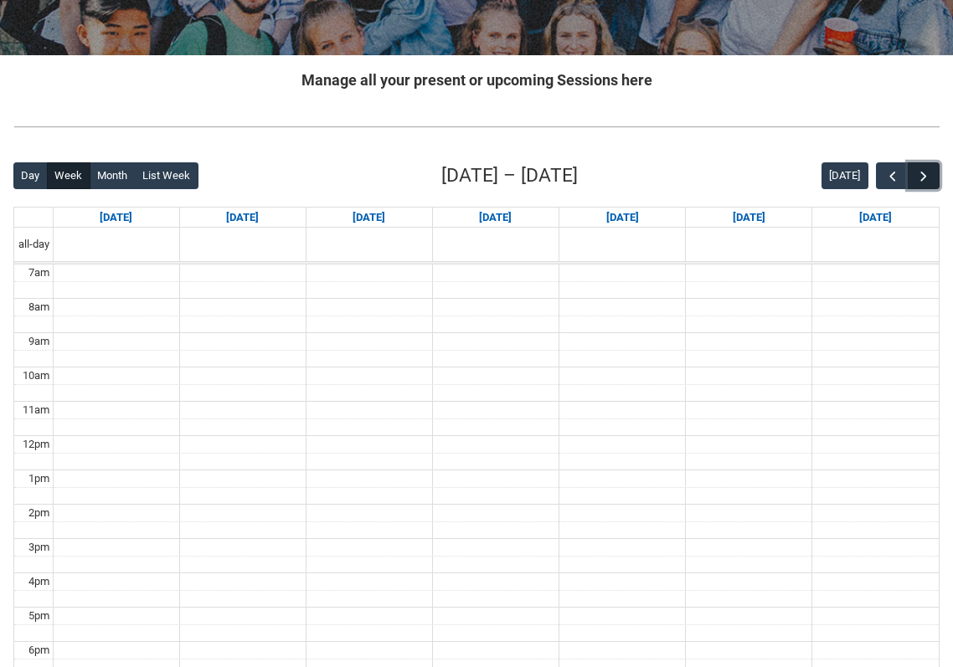
click at [922, 174] on span "button" at bounding box center [923, 176] width 17 height 17
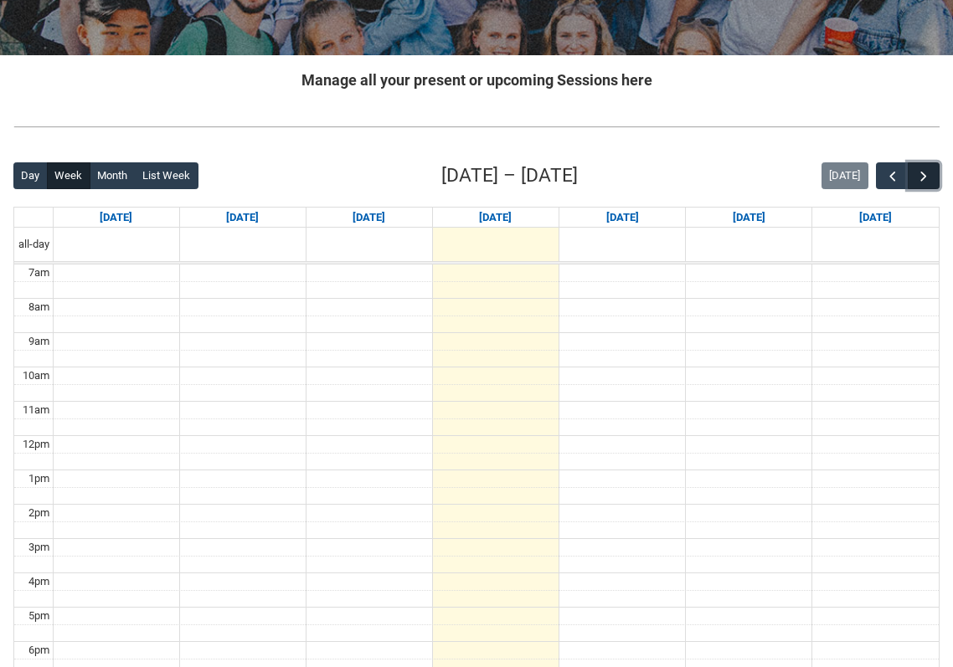
click at [922, 174] on span "button" at bounding box center [923, 176] width 17 height 17
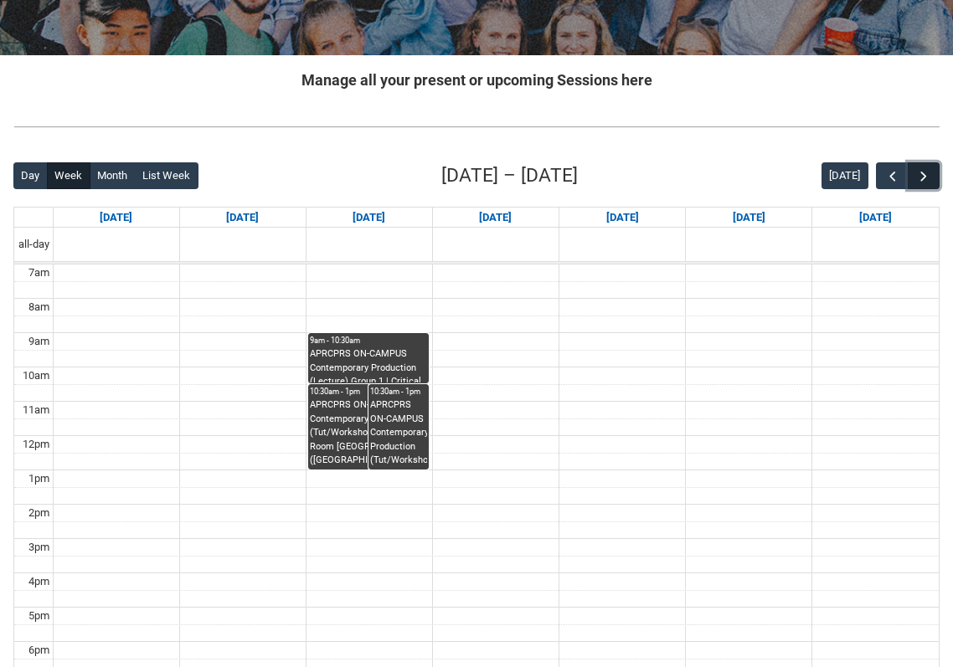
click at [921, 177] on span "button" at bounding box center [923, 176] width 17 height 17
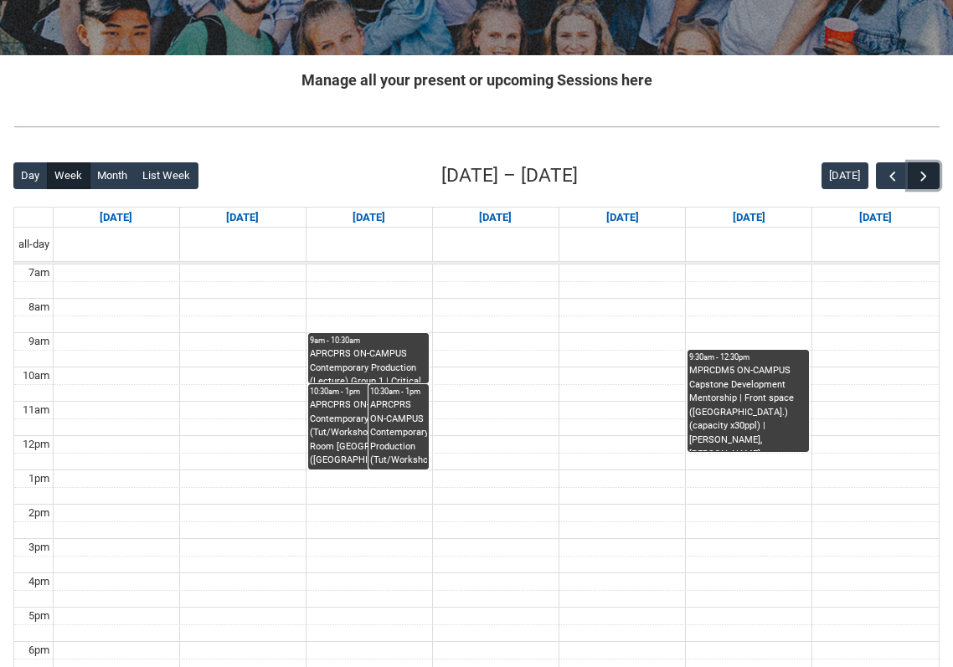
click at [921, 177] on span "button" at bounding box center [923, 176] width 17 height 17
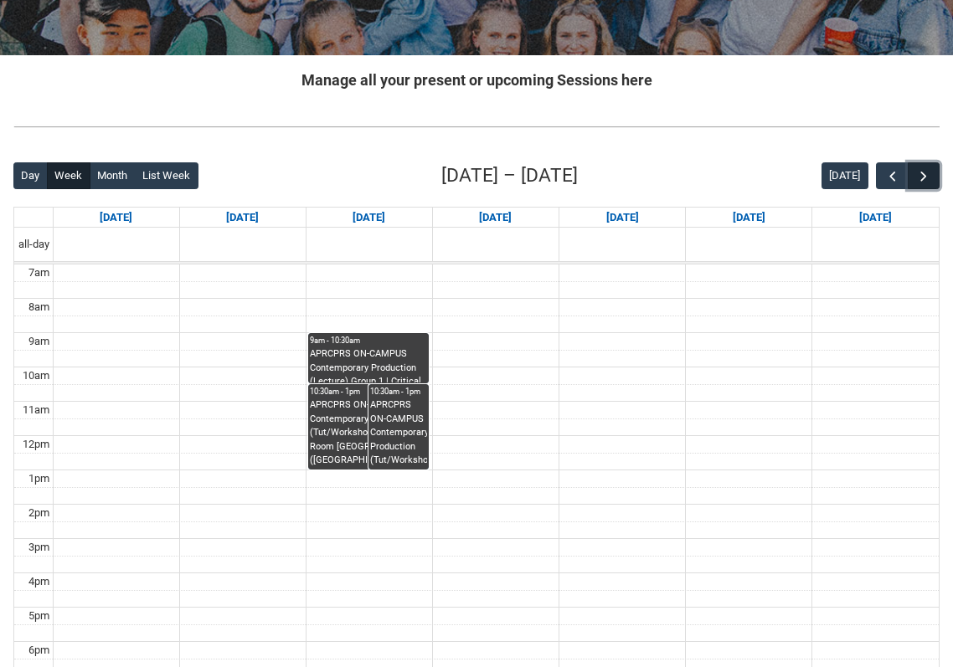
click at [921, 177] on span "button" at bounding box center [923, 176] width 17 height 17
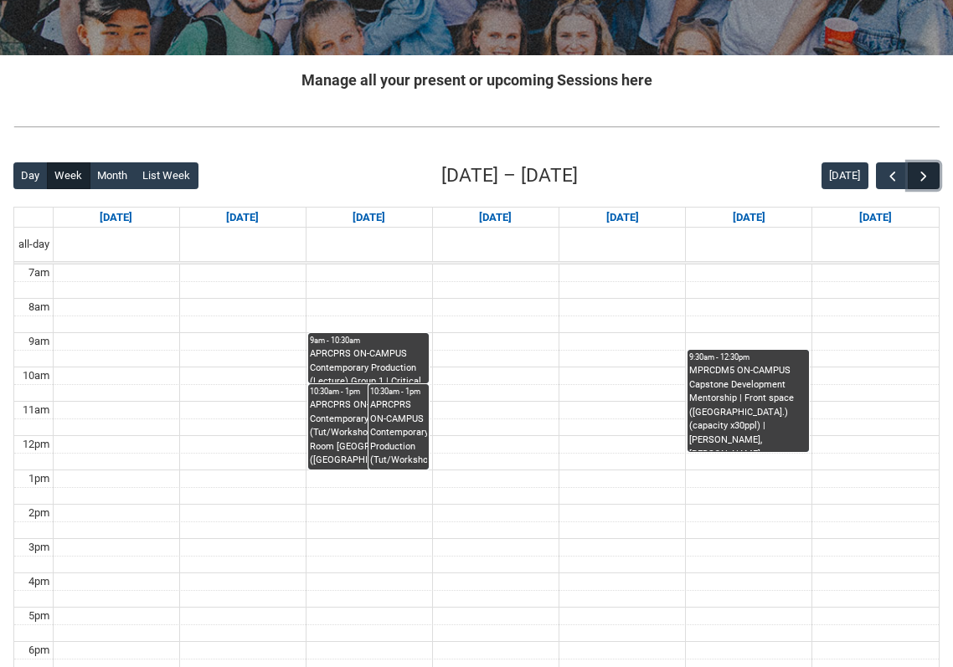
click at [921, 177] on span "button" at bounding box center [923, 176] width 17 height 17
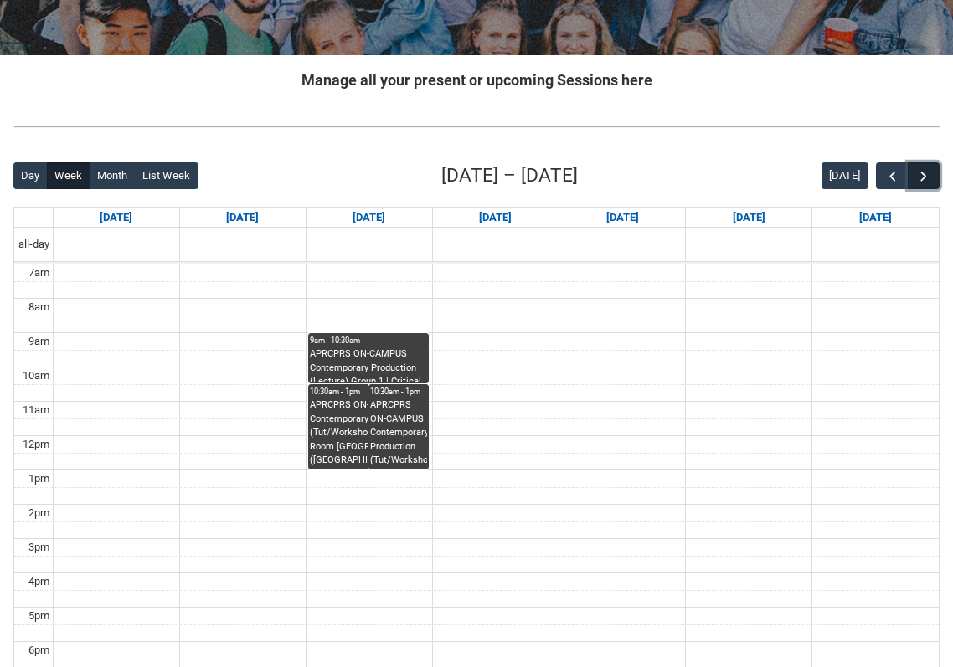
click at [921, 177] on span "button" at bounding box center [923, 176] width 17 height 17
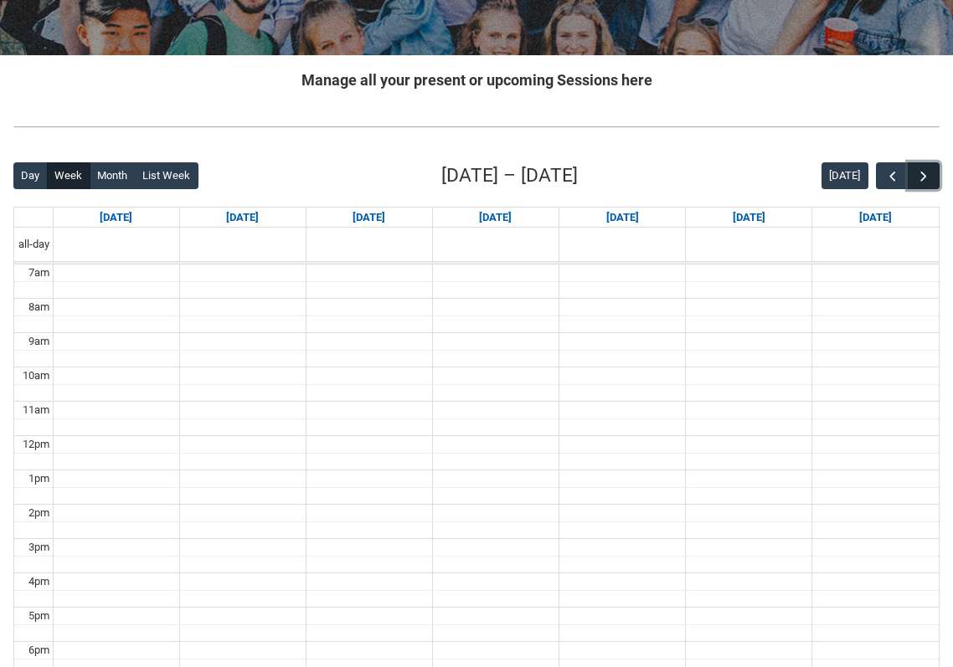
click at [921, 177] on span "button" at bounding box center [923, 176] width 17 height 17
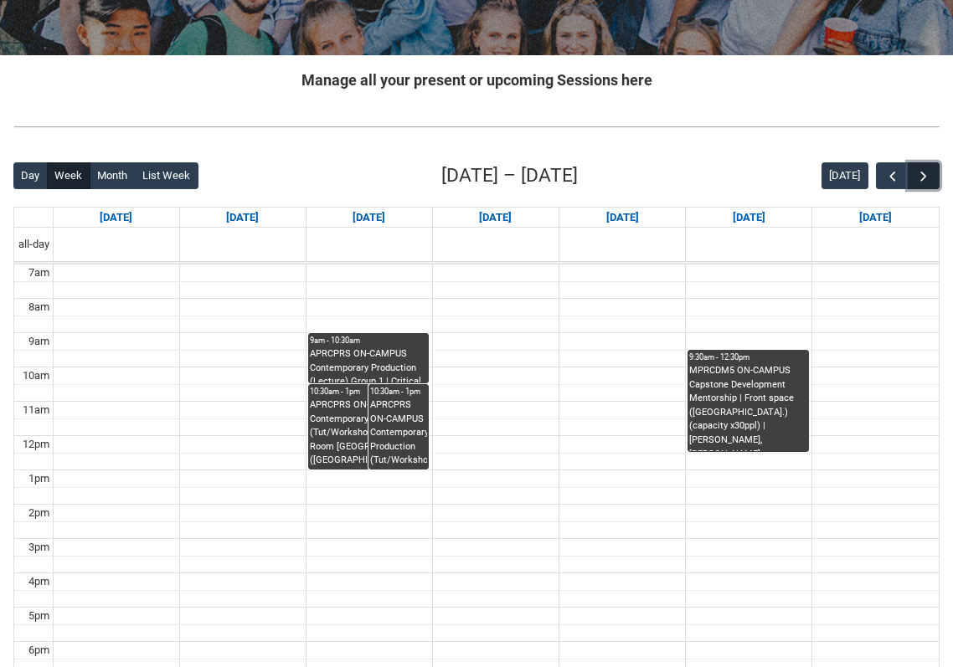
click at [921, 177] on span "button" at bounding box center [923, 176] width 17 height 17
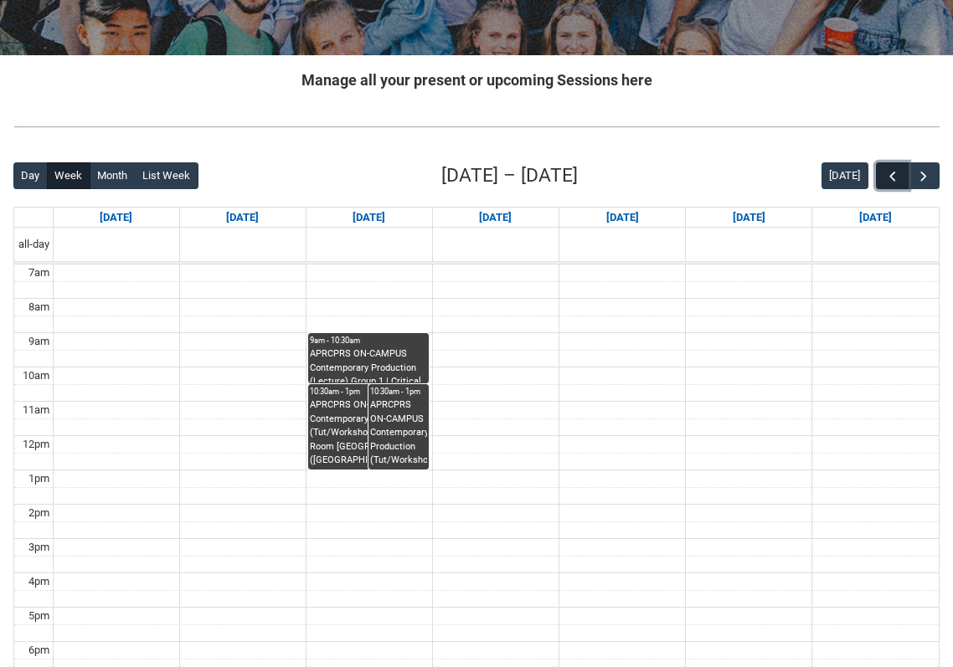
click at [888, 186] on button "button" at bounding box center [892, 176] width 32 height 28
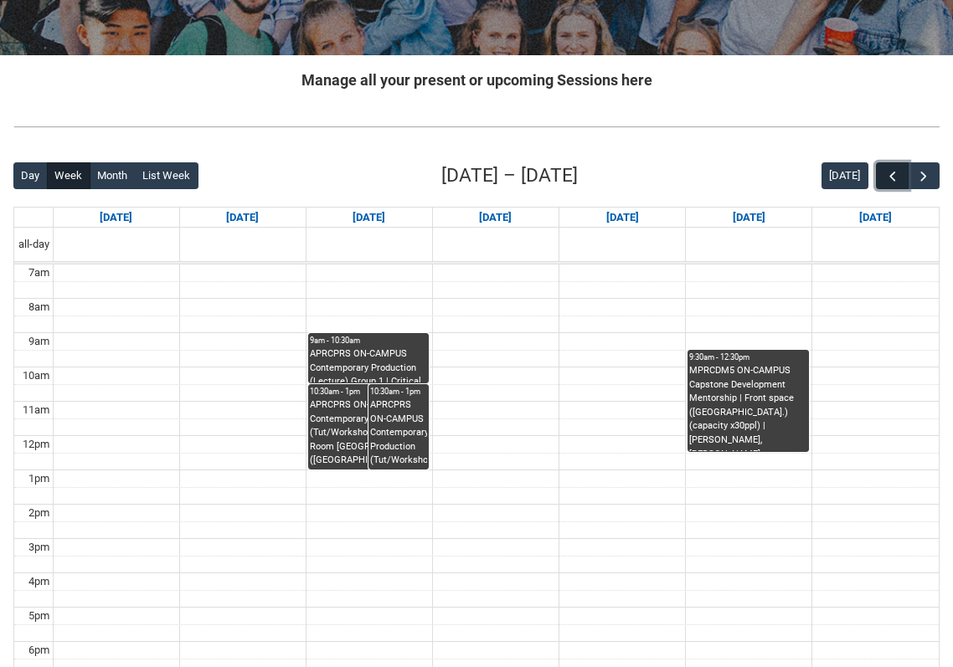
click at [888, 186] on button "button" at bounding box center [892, 176] width 32 height 28
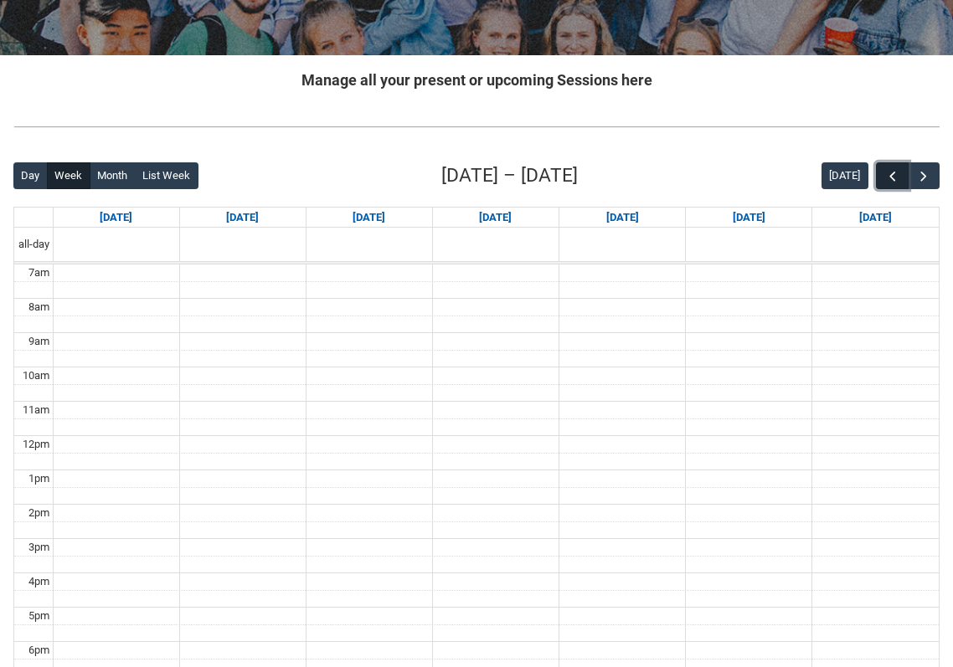
click at [888, 186] on button "button" at bounding box center [892, 176] width 32 height 28
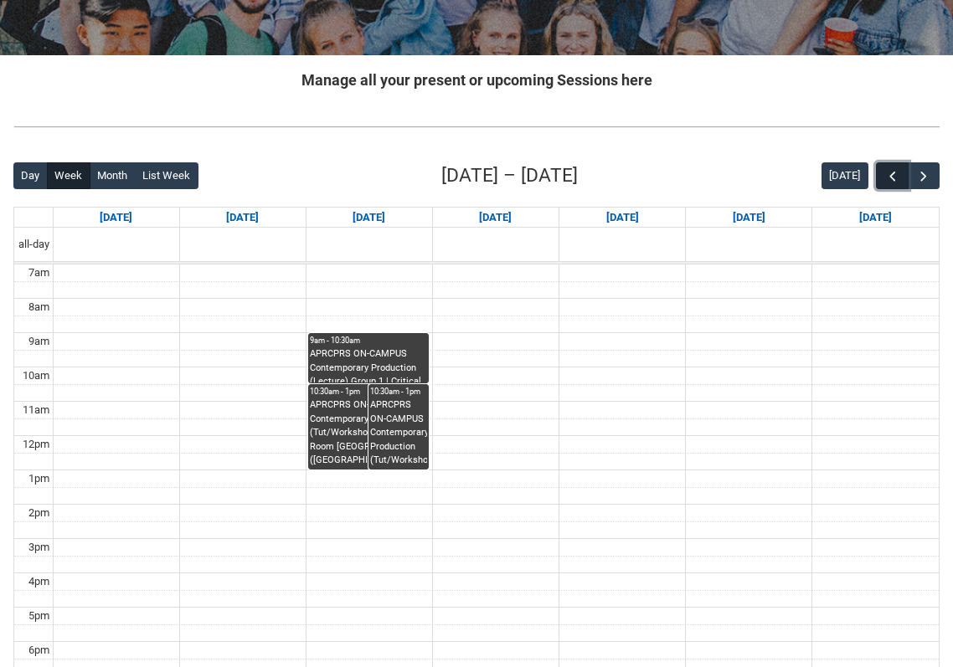
click at [899, 185] on button "button" at bounding box center [892, 176] width 32 height 28
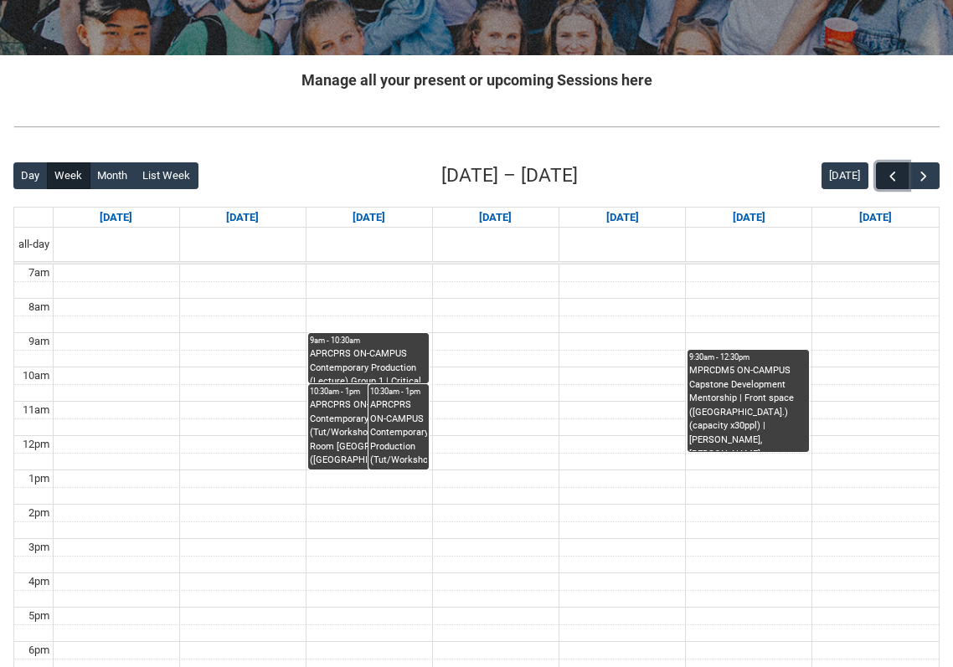
click at [887, 179] on span "button" at bounding box center [892, 176] width 17 height 17
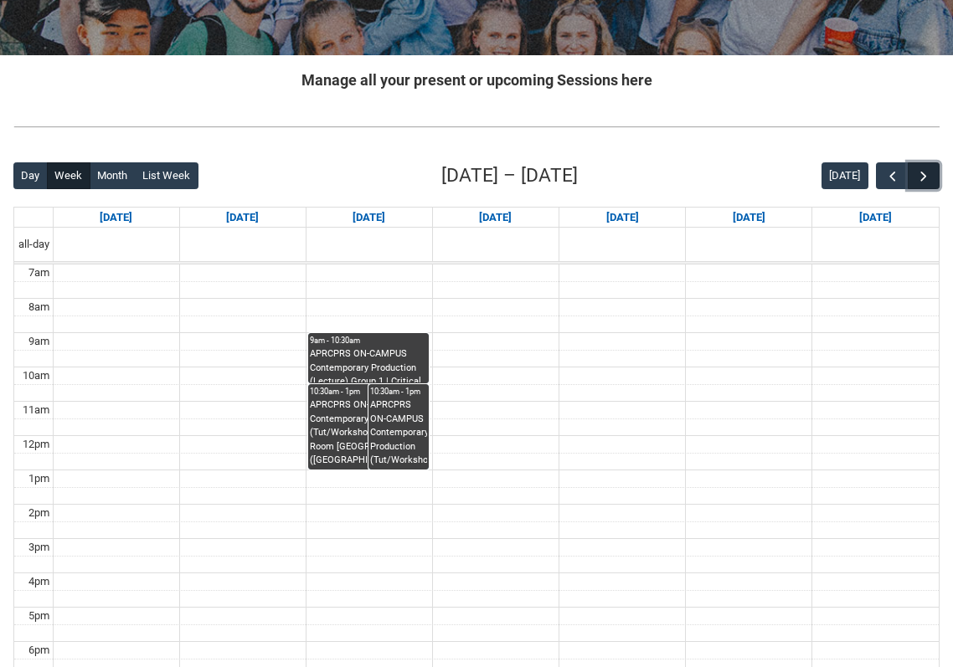
click at [922, 177] on span "button" at bounding box center [923, 176] width 17 height 17
